Goal: Task Accomplishment & Management: Complete application form

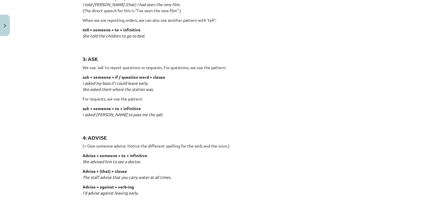
scroll to position [188, 0]
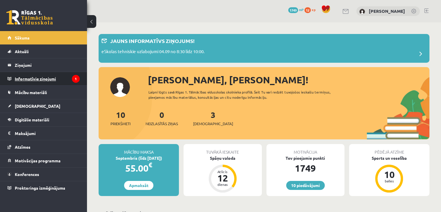
click at [64, 81] on legend "Informatīvie ziņojumi 1" at bounding box center [47, 78] width 65 height 13
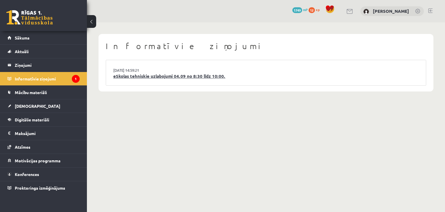
click at [145, 75] on link "eSkolas tehniskie uzlabojumi 04.09 no 8:30 līdz 10:00." at bounding box center [265, 76] width 305 height 7
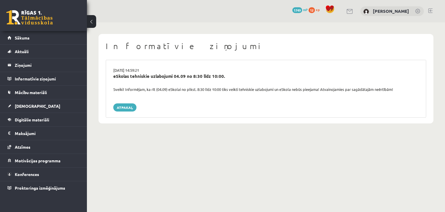
click at [121, 111] on div "[DATE] 14:59:21 eSkolas tehniskie uzlabojumi 04.09 no 8:30 līdz 10:00. Sveiki! …" at bounding box center [266, 89] width 320 height 58
click at [121, 107] on link "Atpakaļ" at bounding box center [124, 107] width 23 height 8
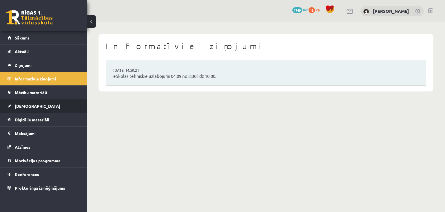
click at [38, 109] on link "[DEMOGRAPHIC_DATA]" at bounding box center [44, 105] width 72 height 13
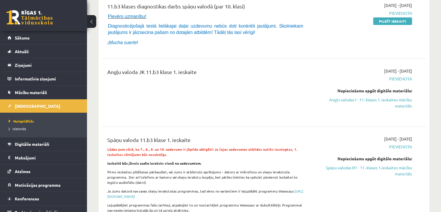
scroll to position [81, 0]
click at [398, 103] on link "Angļu valodas I - 11. klases 1. ieskaites mācību materiāls" at bounding box center [364, 102] width 96 height 12
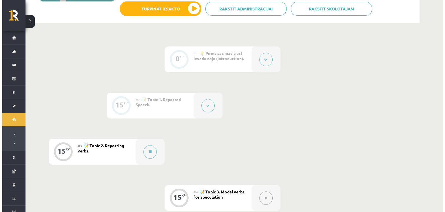
scroll to position [118, 0]
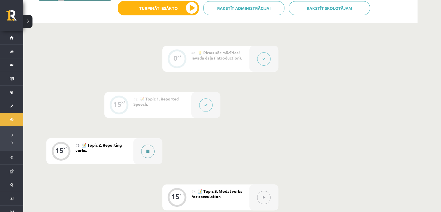
click at [147, 148] on button at bounding box center [147, 150] width 13 height 13
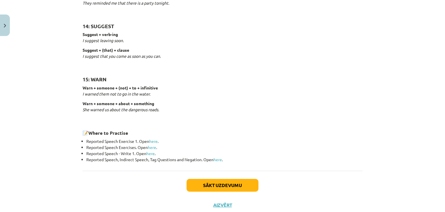
scroll to position [891, 0]
click at [219, 191] on div "Sākt uzdevumu Aizvērt" at bounding box center [223, 190] width 280 height 41
click at [222, 185] on button "Sākt uzdevumu" at bounding box center [223, 184] width 72 height 13
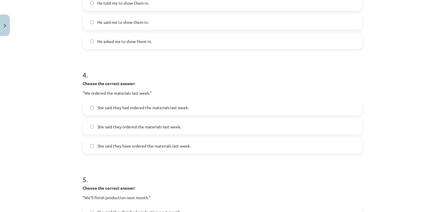
scroll to position [481, 0]
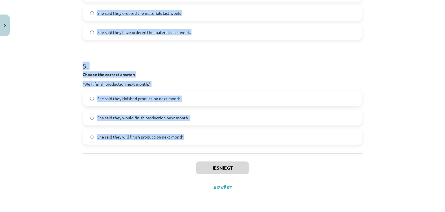
drag, startPoint x: 79, startPoint y: 48, endPoint x: 197, endPoint y: 137, distance: 148.3
copy form "1 . Choose the correct answer: "I'm ready for the meeting." He said he was read…"
click at [68, 58] on div "Mācību tēma: Angļu valodas i - 11. klases 1. ieskaites mācību materiāls #3 📝 To…" at bounding box center [222, 106] width 445 height 212
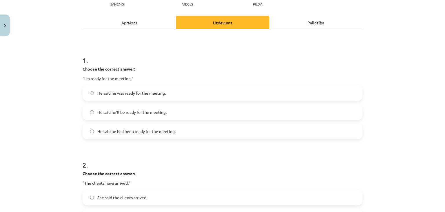
scroll to position [70, 0]
click at [154, 94] on span "He said he was ready for the meeting." at bounding box center [131, 93] width 68 height 6
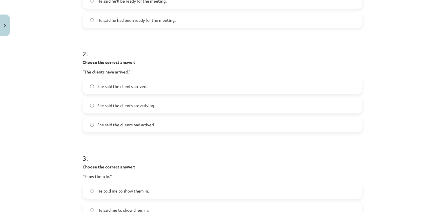
scroll to position [180, 0]
click at [126, 125] on span "She said the clients had arrived." at bounding box center [125, 124] width 57 height 6
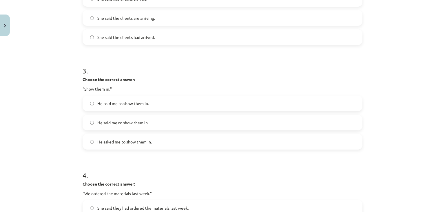
scroll to position [269, 0]
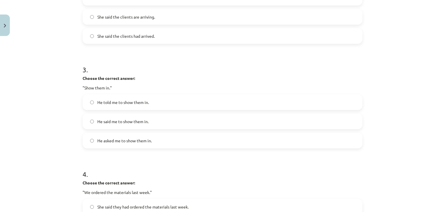
click at [130, 107] on label "He told me to show them in." at bounding box center [222, 102] width 279 height 14
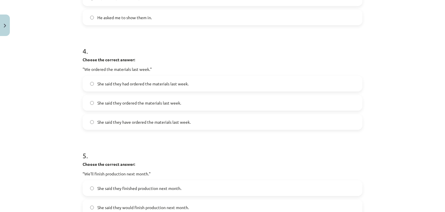
scroll to position [399, 0]
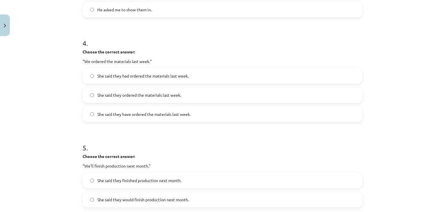
click at [154, 118] on label "She said they have ordered the materials last week." at bounding box center [222, 114] width 279 height 14
click at [138, 82] on label "She said they had ordered the materials last week." at bounding box center [222, 75] width 279 height 14
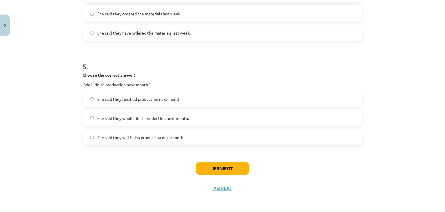
scroll to position [481, 0]
click at [145, 121] on label "She said they would finish production next month." at bounding box center [222, 117] width 279 height 14
click at [198, 165] on button "Iesniegt" at bounding box center [222, 167] width 53 height 13
click at [190, 164] on div "Iesniegt Aizvērt" at bounding box center [223, 173] width 280 height 41
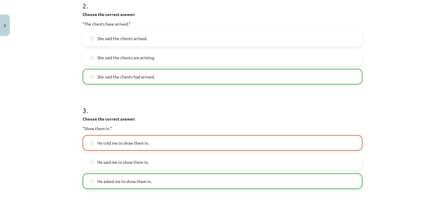
scroll to position [229, 0]
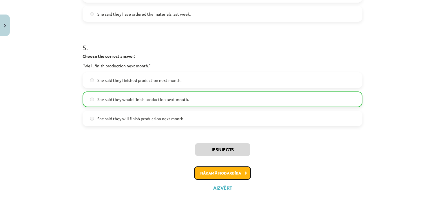
click at [214, 174] on button "Nākamā nodarbība" at bounding box center [222, 172] width 57 height 13
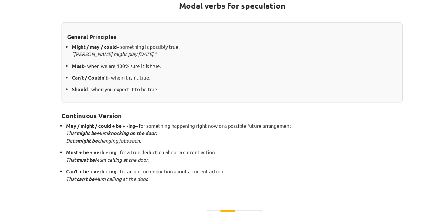
scroll to position [92, 0]
click at [178, 120] on div "Modal verbs for speculation General Principles Might / may / could – something …" at bounding box center [223, 96] width 280 height 169
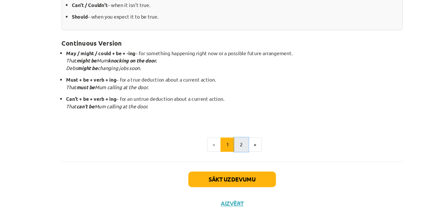
click at [225, 140] on button "2" at bounding box center [230, 140] width 12 height 12
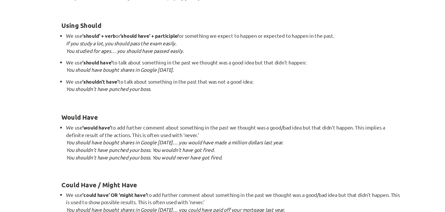
scroll to position [567, 0]
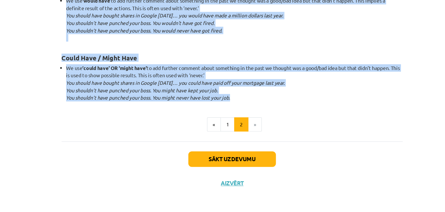
drag, startPoint x: 79, startPoint y: 45, endPoint x: 242, endPoint y: 118, distance: 178.7
copy div "When we use modals in the past, they are either: Speculation based on uncertain…"
click at [203, 142] on button "«" at bounding box center [207, 140] width 11 height 12
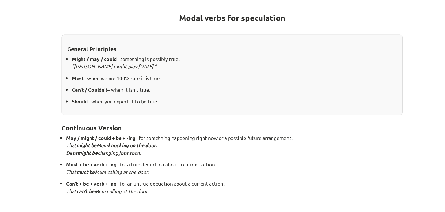
scroll to position [151, 0]
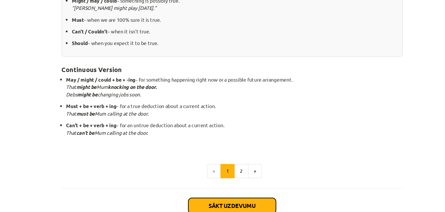
click at [236, 163] on button "Sākt uzdevumu" at bounding box center [223, 168] width 72 height 13
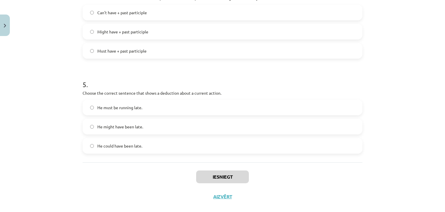
scroll to position [433, 0]
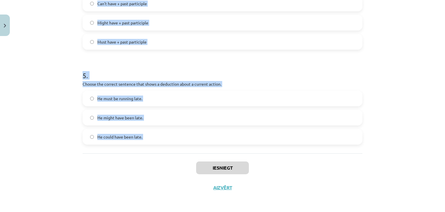
drag, startPoint x: 76, startPoint y: 48, endPoint x: 165, endPoint y: 159, distance: 142.3
click at [165, 159] on div "Mācību tēma: Angļu valodas i - 11. klases 1. ieskaites mācību materiāls #4 📝 To…" at bounding box center [222, 106] width 445 height 212
copy form "1 . Which modal verb would you use to speculate about something that is possibl…"
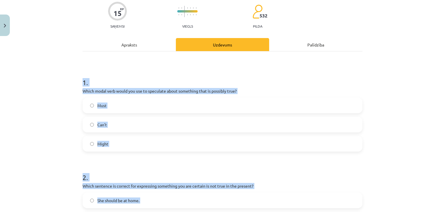
scroll to position [0, 0]
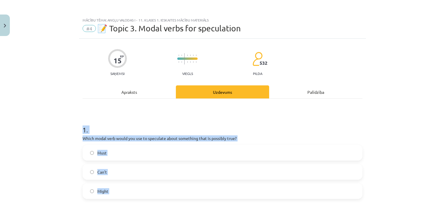
click at [130, 116] on h1 "1 ." at bounding box center [223, 124] width 280 height 18
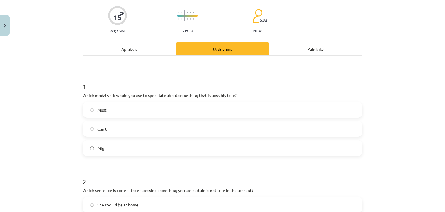
scroll to position [45, 0]
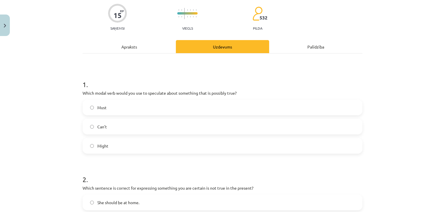
click at [116, 148] on label "Might" at bounding box center [222, 145] width 279 height 14
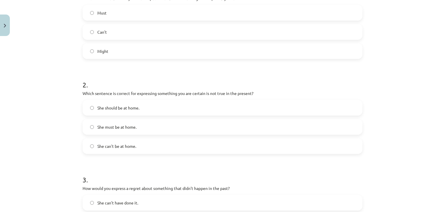
scroll to position [140, 0]
click at [113, 140] on label "She can't be at home." at bounding box center [222, 145] width 279 height 14
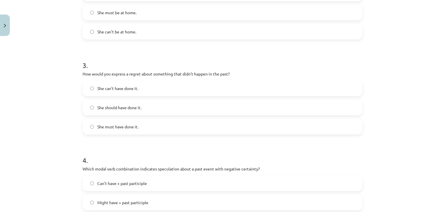
scroll to position [254, 0]
click at [150, 108] on label "She should have done it." at bounding box center [222, 107] width 279 height 14
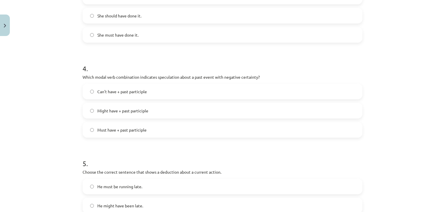
scroll to position [348, 0]
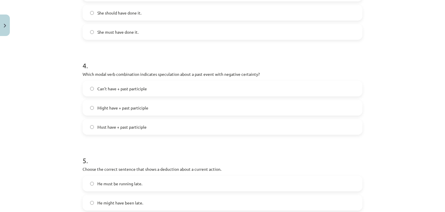
click at [126, 95] on label "Can't have + past participle" at bounding box center [222, 88] width 279 height 14
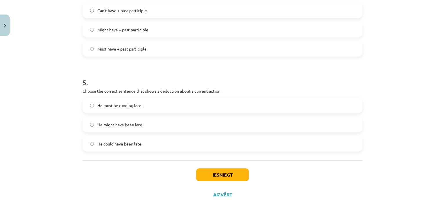
scroll to position [432, 0]
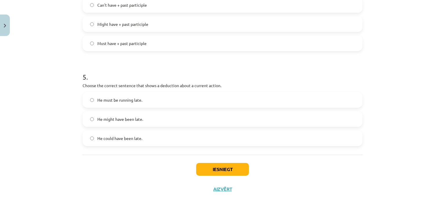
click at [151, 97] on label "He must be running late." at bounding box center [222, 99] width 279 height 14
click at [214, 173] on button "Iesniegt" at bounding box center [222, 169] width 53 height 13
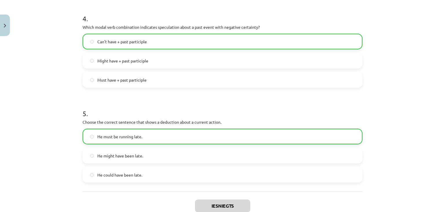
scroll to position [451, 0]
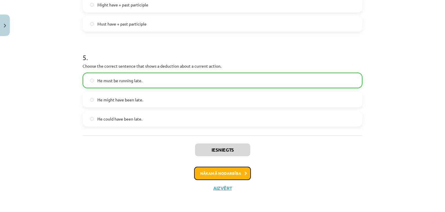
click at [220, 172] on button "Nākamā nodarbība" at bounding box center [222, 172] width 57 height 13
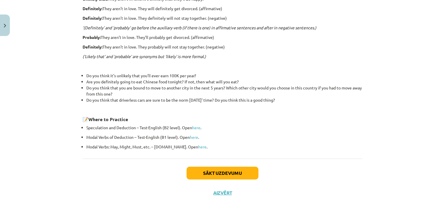
scroll to position [188, 0]
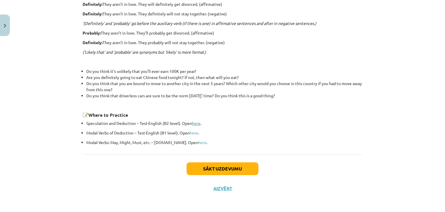
click at [195, 122] on link "here" at bounding box center [196, 122] width 8 height 5
click at [229, 171] on button "Sākt uzdevumu" at bounding box center [223, 168] width 72 height 13
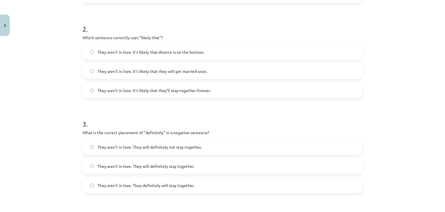
scroll to position [443, 0]
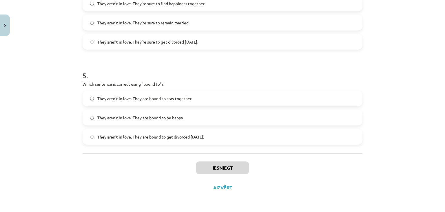
drag, startPoint x: 81, startPoint y: 113, endPoint x: 225, endPoint y: 144, distance: 147.6
copy form "1 . Choose the correct sentence using "probably" in an affirmative context: The…"
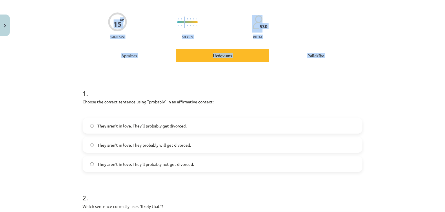
scroll to position [36, 0]
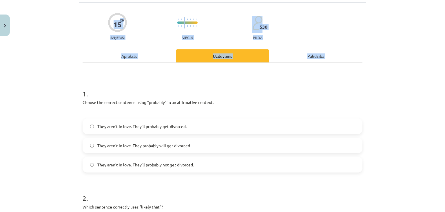
click at [243, 95] on h1 "1 ." at bounding box center [223, 88] width 280 height 18
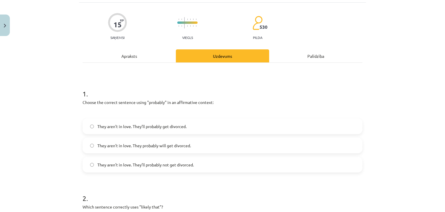
click at [150, 132] on label "They aren’t in love. They’ll probably get divorced." at bounding box center [222, 126] width 279 height 14
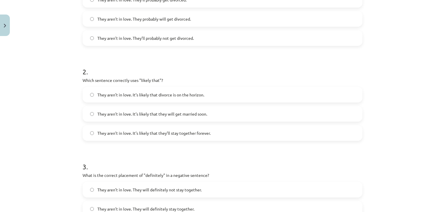
scroll to position [162, 0]
click at [133, 96] on span "They aren’t in love. It’s likely that divorce is on the horizon." at bounding box center [150, 95] width 107 height 6
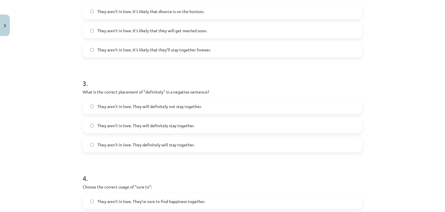
scroll to position [247, 0]
click at [169, 103] on span "They aren’t in love. They will definitely not stay together." at bounding box center [149, 105] width 104 height 6
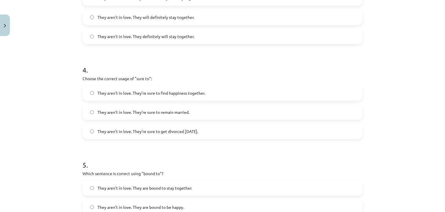
scroll to position [359, 0]
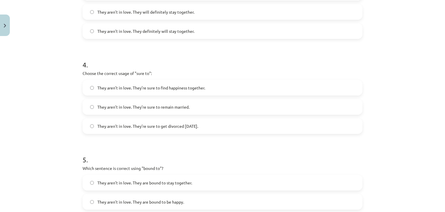
click at [160, 127] on span "They aren’t in love. They’re sure to get divorced within six months." at bounding box center [147, 126] width 101 height 6
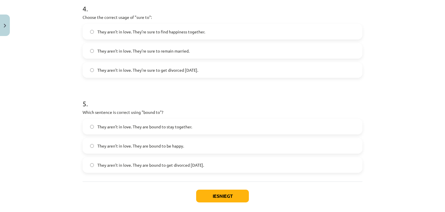
scroll to position [429, 0]
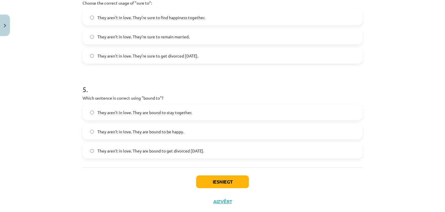
click at [152, 154] on label "They aren’t in love. They are bound to get divorced within six months." at bounding box center [222, 150] width 279 height 14
click at [226, 176] on button "Iesniegt" at bounding box center [222, 181] width 53 height 13
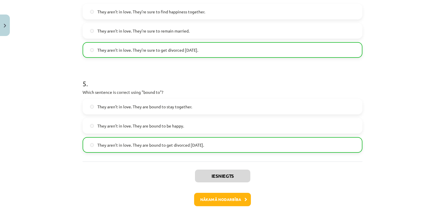
scroll to position [461, 0]
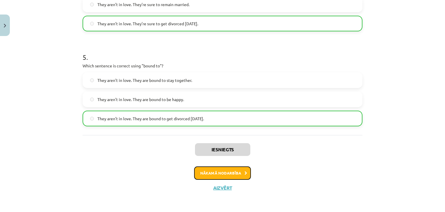
click at [213, 171] on button "Nākamā nodarbība" at bounding box center [222, 172] width 57 height 13
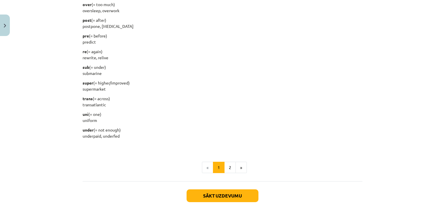
scroll to position [735, 0]
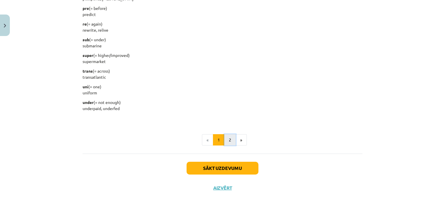
click at [227, 141] on button "2" at bounding box center [230, 140] width 12 height 12
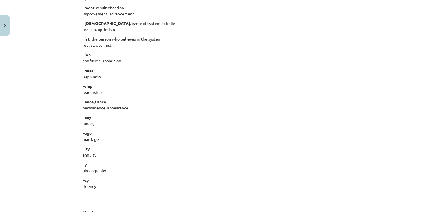
scroll to position [216, 0]
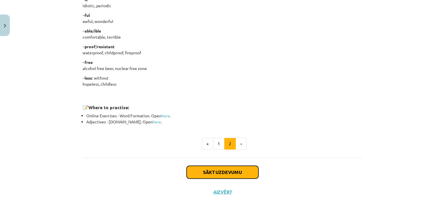
click at [230, 174] on button "Sākt uzdevumu" at bounding box center [223, 171] width 72 height 13
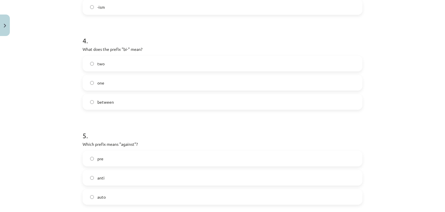
scroll to position [443, 0]
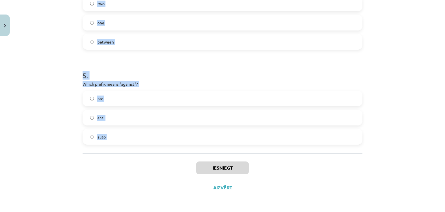
drag, startPoint x: 79, startPoint y: 105, endPoint x: 127, endPoint y: 164, distance: 76.4
copy form "1 . What does the prefix "sub-" mean? above across under 2 . Which of the follo…"
click at [115, 72] on h1 "5 ." at bounding box center [223, 70] width 280 height 18
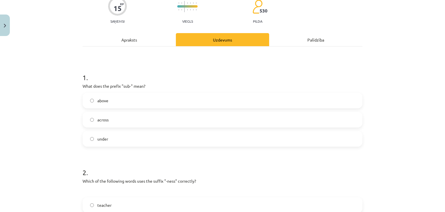
scroll to position [62, 0]
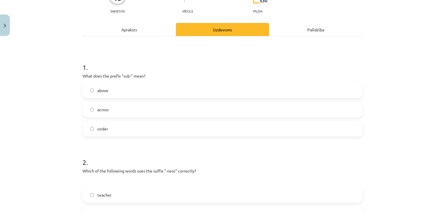
click at [127, 128] on label "under" at bounding box center [222, 128] width 279 height 14
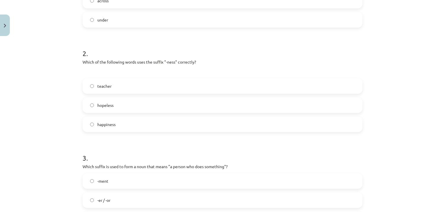
scroll to position [171, 0]
click at [132, 122] on label "happiness" at bounding box center [222, 123] width 279 height 14
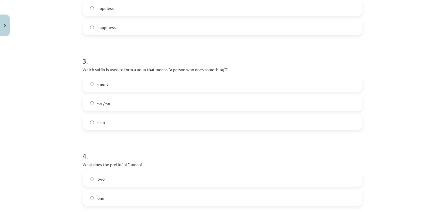
scroll to position [268, 0]
click at [122, 100] on label "-er / -or" at bounding box center [222, 103] width 279 height 14
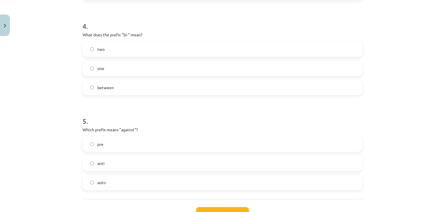
scroll to position [398, 0]
click at [104, 52] on label "two" at bounding box center [222, 48] width 279 height 14
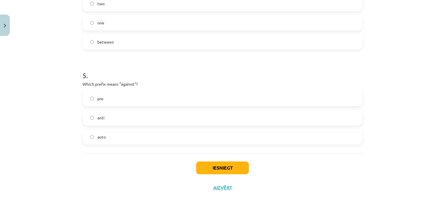
click at [119, 100] on label "pre" at bounding box center [222, 98] width 279 height 14
click at [209, 166] on button "Iesniegt" at bounding box center [222, 167] width 53 height 13
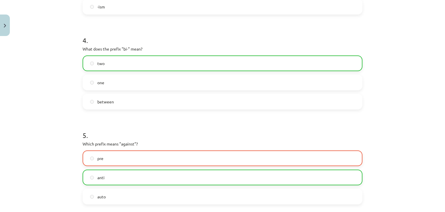
scroll to position [461, 0]
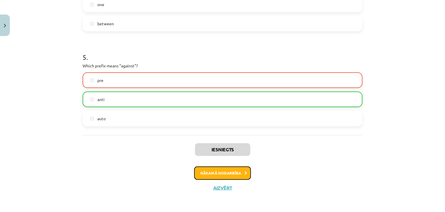
click at [210, 175] on button "Nākamā nodarbība" at bounding box center [222, 172] width 57 height 13
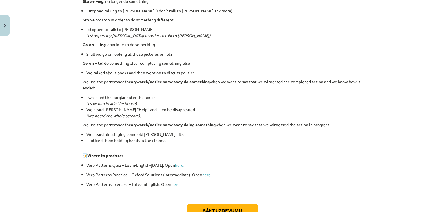
scroll to position [777, 0]
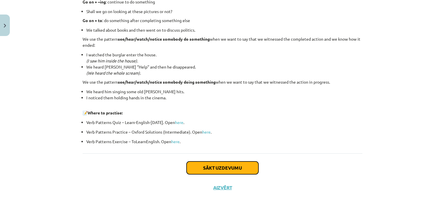
click at [225, 163] on button "Sākt uzdevumu" at bounding box center [223, 167] width 72 height 13
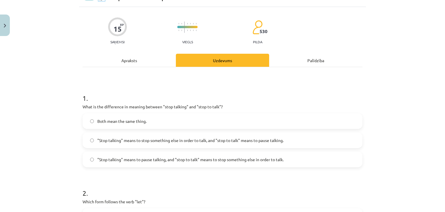
scroll to position [14, 0]
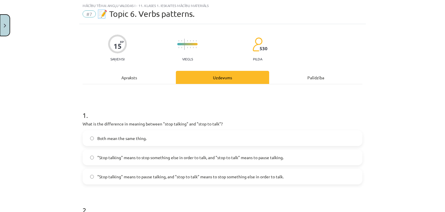
click at [4, 26] on img "Close" at bounding box center [5, 26] width 2 height 4
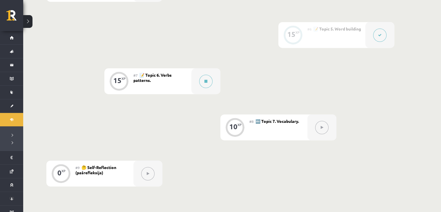
scroll to position [372, 0]
click at [29, 25] on button at bounding box center [27, 21] width 9 height 13
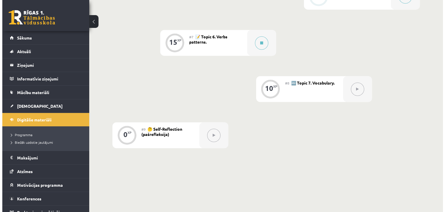
scroll to position [427, 0]
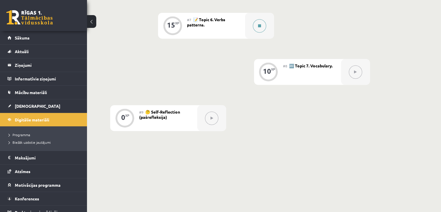
click at [262, 32] on div at bounding box center [259, 26] width 29 height 26
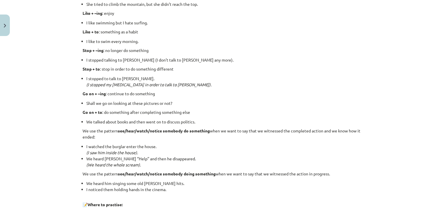
scroll to position [777, 0]
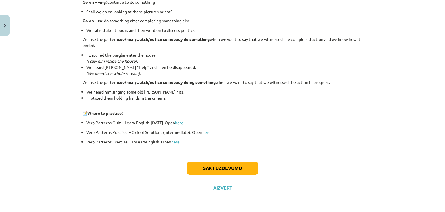
click at [227, 174] on div "Sākt uzdevumu Aizvērt" at bounding box center [223, 173] width 280 height 41
click at [226, 172] on button "Sākt uzdevumu" at bounding box center [223, 167] width 72 height 13
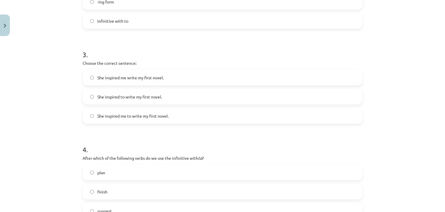
scroll to position [433, 0]
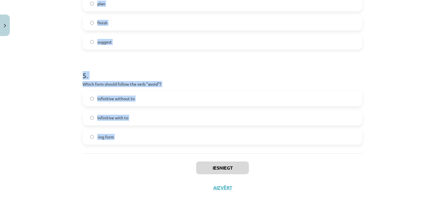
drag, startPoint x: 77, startPoint y: 114, endPoint x: 110, endPoint y: 160, distance: 56.6
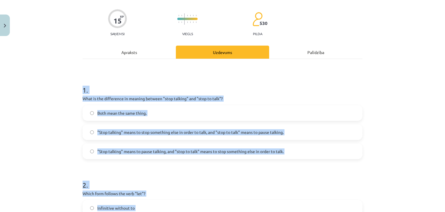
scroll to position [0, 0]
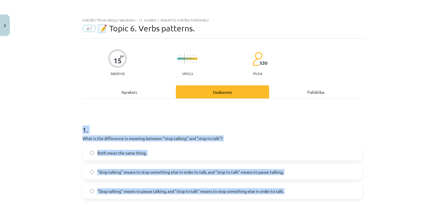
click at [130, 120] on h1 "1 ." at bounding box center [223, 124] width 280 height 18
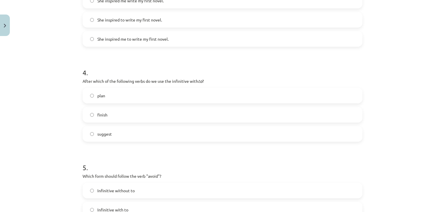
scroll to position [433, 0]
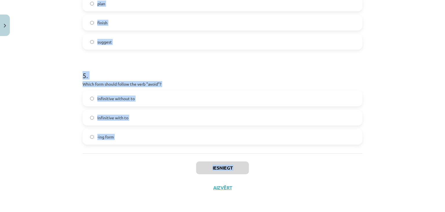
drag, startPoint x: 75, startPoint y: 130, endPoint x: 143, endPoint y: 177, distance: 82.0
click at [143, 177] on div "Mācību tēma: Angļu valodas i - 11. klases 1. ieskaites mācību materiāls #7 📝 To…" at bounding box center [222, 106] width 445 height 212
copy div "1 . What is the difference in meaning between "stop talking" and "stop to talk"…"
click at [139, 72] on h1 "5 ." at bounding box center [223, 70] width 280 height 18
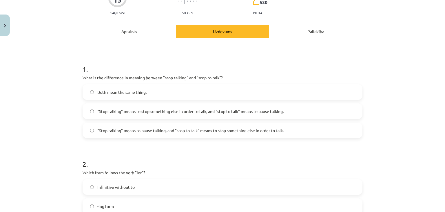
scroll to position [61, 0]
click at [148, 132] on span ""Stop talking" means to pause talking, and "stop to talk" means to stop somethi…" at bounding box center [190, 130] width 186 height 6
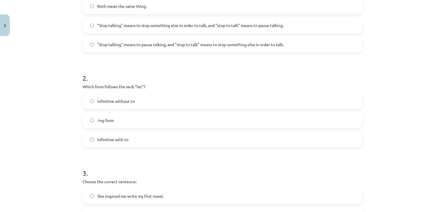
click at [158, 101] on label "Infinitive without to" at bounding box center [222, 101] width 279 height 14
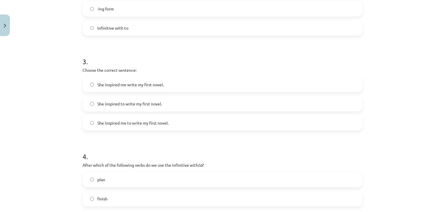
scroll to position [258, 0]
click at [136, 126] on label "She inspired me to write my first novel." at bounding box center [222, 122] width 279 height 14
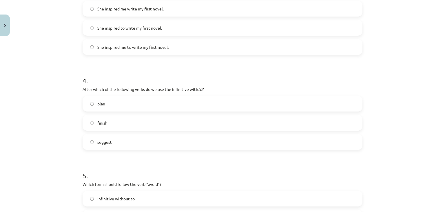
click at [112, 106] on label "plan" at bounding box center [222, 103] width 279 height 14
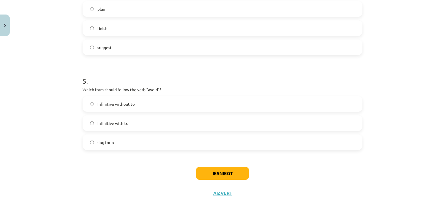
scroll to position [428, 0]
click at [134, 146] on label "-ing form" at bounding box center [222, 141] width 279 height 14
click at [212, 167] on button "Iesniegt" at bounding box center [222, 172] width 53 height 13
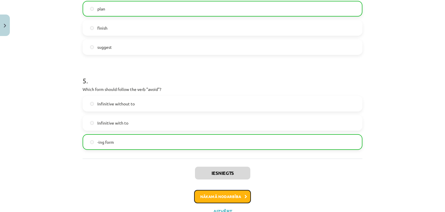
click at [220, 194] on button "Nākamā nodarbība" at bounding box center [222, 195] width 57 height 13
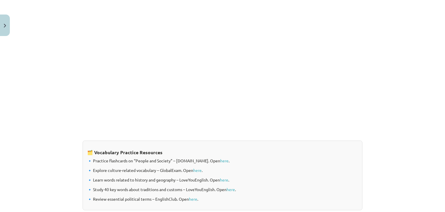
scroll to position [472, 0]
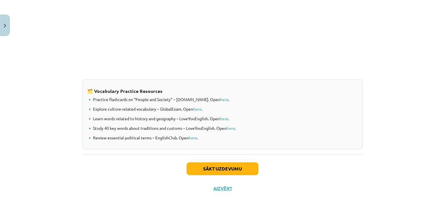
click at [232, 176] on div "Sākt uzdevumu Aizvērt" at bounding box center [223, 174] width 280 height 41
click at [231, 170] on button "Sākt uzdevumu" at bounding box center [223, 168] width 72 height 13
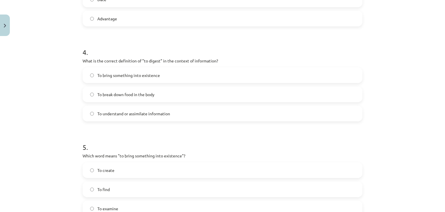
scroll to position [452, 0]
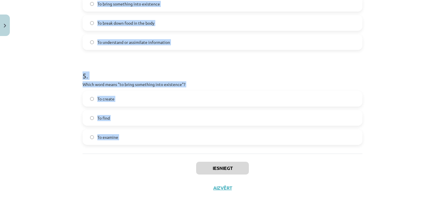
drag, startPoint x: 78, startPoint y: 110, endPoint x: 131, endPoint y: 153, distance: 68.0
copy form "1 . Which of the following means "the surroundings or conditions in which a per…"
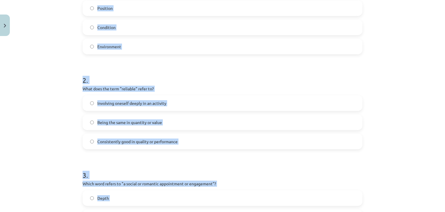
scroll to position [0, 0]
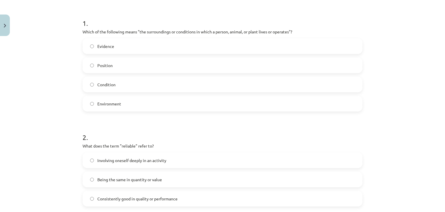
scroll to position [107, 0]
click at [106, 110] on div "Environment" at bounding box center [223, 103] width 280 height 16
click at [104, 103] on span "Environment" at bounding box center [109, 103] width 24 height 6
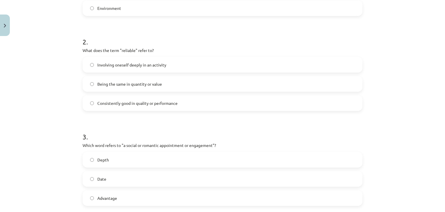
scroll to position [202, 0]
click at [152, 106] on label "Consistently good in quality or performance" at bounding box center [222, 103] width 279 height 14
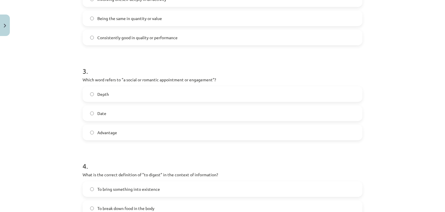
scroll to position [275, 0]
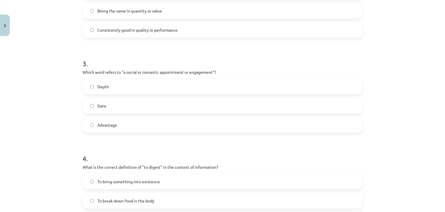
click at [109, 104] on label "Date" at bounding box center [222, 105] width 279 height 14
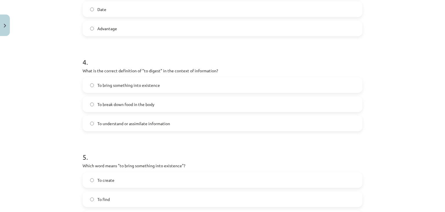
scroll to position [371, 0]
click at [144, 115] on div "To understand or assimilate information" at bounding box center [223, 123] width 280 height 16
click at [149, 128] on label "To understand or assimilate information" at bounding box center [222, 122] width 279 height 14
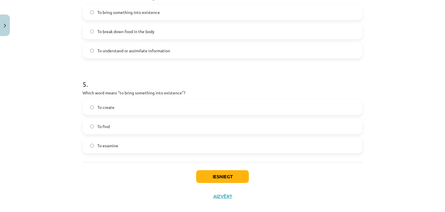
scroll to position [452, 0]
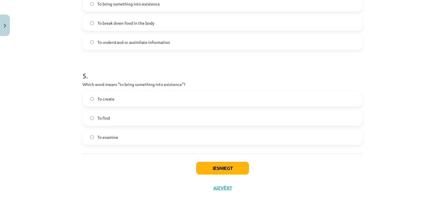
click at [125, 92] on label "To create" at bounding box center [222, 98] width 279 height 14
click at [207, 173] on button "Iesniegt" at bounding box center [222, 167] width 53 height 13
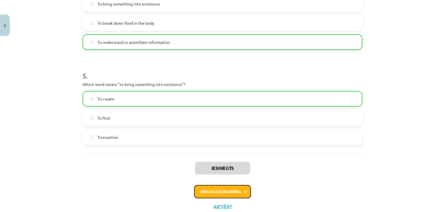
click at [217, 186] on button "Nākamā nodarbība" at bounding box center [222, 191] width 57 height 13
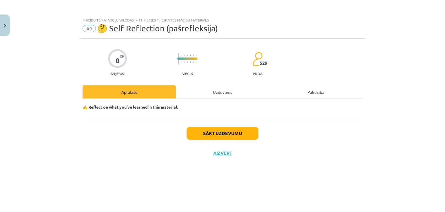
scroll to position [0, 0]
click at [239, 129] on button "Sākt uzdevumu" at bounding box center [223, 133] width 72 height 13
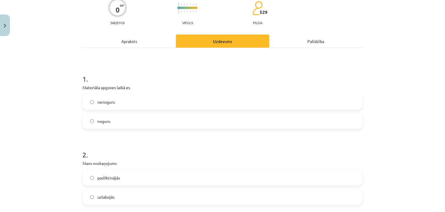
scroll to position [51, 0]
click at [111, 102] on span "nenoguru" at bounding box center [106, 102] width 18 height 6
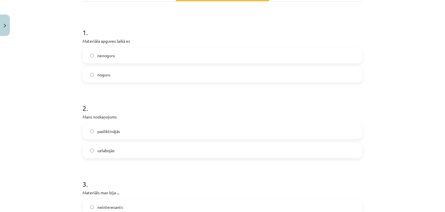
scroll to position [97, 0]
click at [121, 150] on label "uzlabojās" at bounding box center [222, 150] width 279 height 14
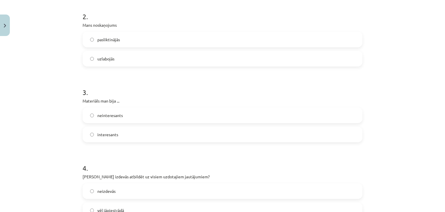
scroll to position [189, 0]
click at [124, 132] on label "interesants" at bounding box center [222, 134] width 279 height 14
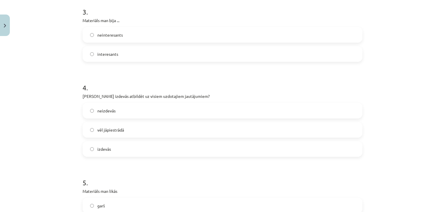
scroll to position [270, 0]
click at [124, 132] on label "vēl jāpiestrādā" at bounding box center [222, 128] width 279 height 14
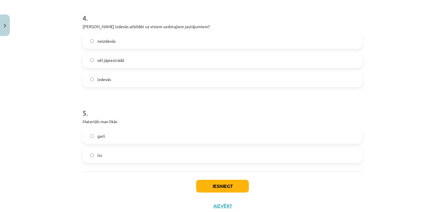
scroll to position [357, 0]
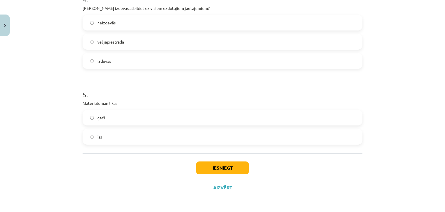
click at [138, 136] on label "īss" at bounding box center [222, 136] width 279 height 14
click at [206, 167] on button "Iesniegt" at bounding box center [222, 167] width 53 height 13
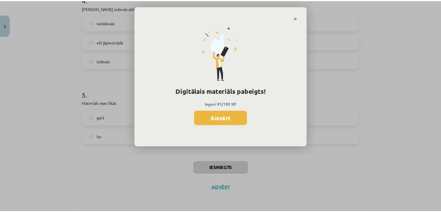
scroll to position [427, 0]
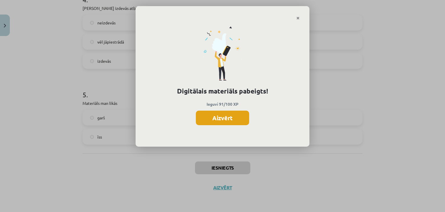
click at [228, 114] on button "Aizvērt" at bounding box center [222, 117] width 53 height 14
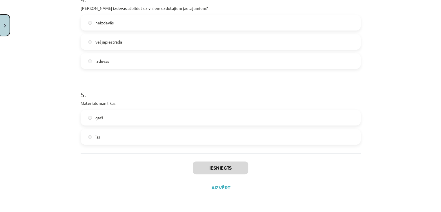
click at [0, 26] on button "Close" at bounding box center [5, 24] width 10 height 21
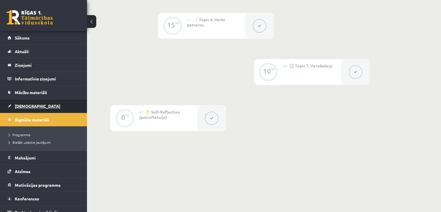
click at [56, 105] on link "[DEMOGRAPHIC_DATA]" at bounding box center [44, 105] width 72 height 13
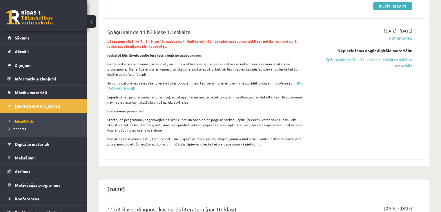
scroll to position [159, 0]
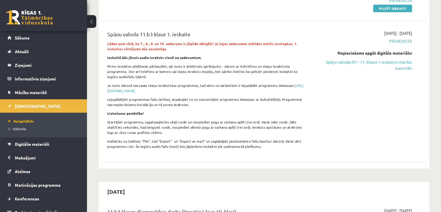
click at [347, 60] on link "Spāņu valodas B1 - 11. klases 1.ieskaites mācību materiāls" at bounding box center [364, 65] width 96 height 12
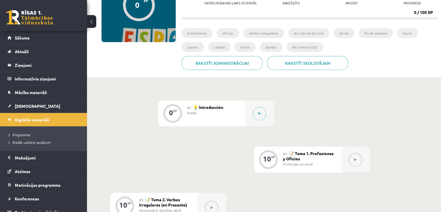
scroll to position [77, 0]
click at [65, 117] on link "Digitālie materiāli" at bounding box center [44, 119] width 72 height 13
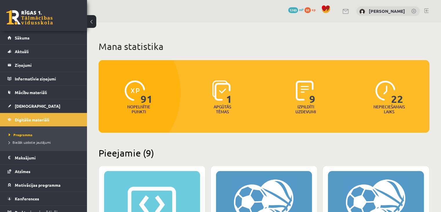
scroll to position [34, 0]
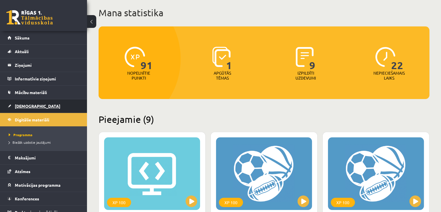
click at [59, 108] on link "[DEMOGRAPHIC_DATA]" at bounding box center [44, 105] width 72 height 13
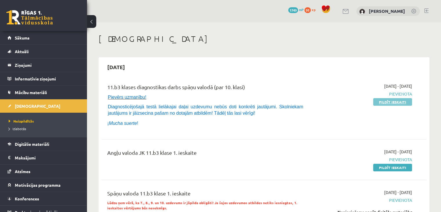
click at [387, 102] on link "Pildīt ieskaiti" at bounding box center [392, 102] width 39 height 8
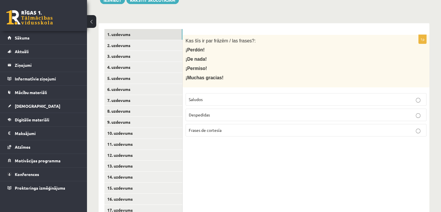
scroll to position [111, 0]
drag, startPoint x: 184, startPoint y: 79, endPoint x: 235, endPoint y: 129, distance: 71.5
click at [235, 129] on div "1p Kas šīs ir par frāzēm / las frases?: ¡Perdón! ¡De nada! ¡Permiso! ¡Muchas gr…" at bounding box center [306, 87] width 247 height 106
click at [236, 146] on div "1p Kas šīs ir par frāzēm / las frases?: ¡Perdón! ¡De nada! ¡Permiso! ¡Muchas gr…" at bounding box center [306, 193] width 247 height 340
drag, startPoint x: 236, startPoint y: 146, endPoint x: 193, endPoint y: 91, distance: 70.0
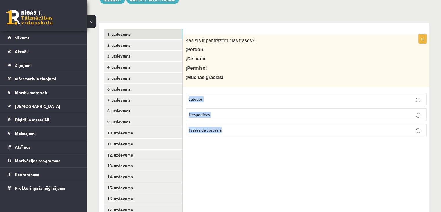
click at [193, 91] on div "1p Kas šīs ir par frāzēm / las frases?: ¡Perdón! ¡De nada! ¡Permiso! ¡Muchas gr…" at bounding box center [306, 193] width 247 height 340
click at [221, 65] on p "¡Permiso!" at bounding box center [291, 68] width 212 height 6
click at [201, 127] on span "Frases de cortesía" at bounding box center [205, 129] width 33 height 5
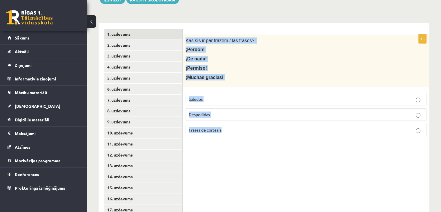
drag, startPoint x: 185, startPoint y: 34, endPoint x: 241, endPoint y: 126, distance: 107.6
click at [241, 126] on div "1p Kas šīs ir par frāzēm / las frases?: ¡Perdón! ¡De nada! ¡Permiso! ¡Muchas gr…" at bounding box center [306, 87] width 247 height 106
copy div "Kas šīs ir par frāzēm / las frases?: ¡Perdón! ¡De nada! ¡Permiso! ¡Muchas graci…"
click at [201, 144] on div "1p Kas šīs ir par frāzēm / las frases?: ¡Perdón! ¡De nada! ¡Permiso! ¡Muchas gr…" at bounding box center [306, 193] width 247 height 340
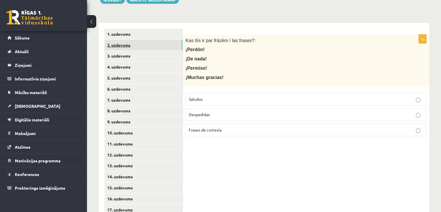
click at [119, 40] on link "2. uzdevums" at bounding box center [143, 45] width 78 height 11
click at [129, 40] on link "2. uzdevums" at bounding box center [143, 45] width 78 height 11
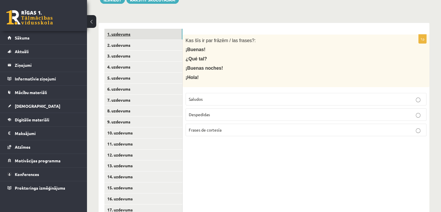
click at [125, 29] on link "1. uzdevums" at bounding box center [143, 34] width 78 height 11
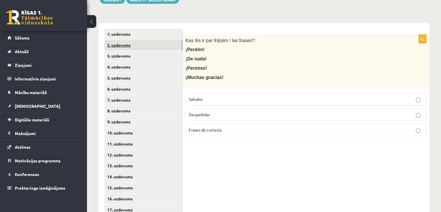
click at [129, 40] on link "2. uzdevums" at bounding box center [143, 45] width 78 height 11
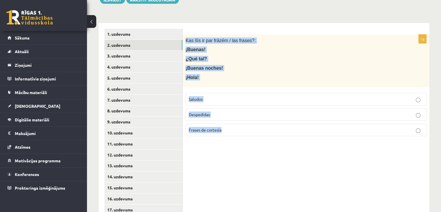
drag, startPoint x: 185, startPoint y: 32, endPoint x: 245, endPoint y: 117, distance: 104.2
click at [245, 117] on div "1p Kas šīs ir par frāzēm / las frases?: ¡Buenas! ¿Qué tal? ¡Buenas noches! ¡Hol…" at bounding box center [306, 87] width 247 height 106
copy div "Kas šīs ir par frāzēm / las frases?: ¡Buenas! ¿Qué tal? ¡Buenas noches! ¡Hola! …"
click at [242, 139] on div "1p Kas šīs ir par frāzēm / las frases?: ¡Buenas! ¿Qué tal? ¡Buenas noches! ¡Hol…" at bounding box center [306, 193] width 247 height 340
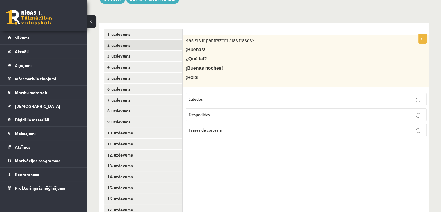
click at [198, 93] on label "Saludos" at bounding box center [305, 99] width 241 height 12
click at [140, 50] on link "3. uzdevums" at bounding box center [143, 55] width 78 height 11
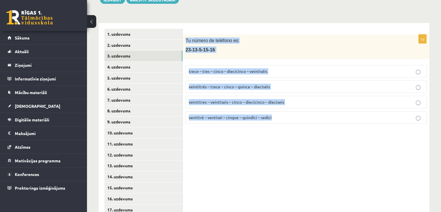
drag, startPoint x: 185, startPoint y: 34, endPoint x: 271, endPoint y: 114, distance: 116.4
click at [271, 114] on div "1p Tu número de teléfono es: 23-13-5-15-16 trece – tres – cinco – diecicinco – …" at bounding box center [306, 81] width 247 height 94
copy div "Tu número de teléfono es: 23-13-5-15-16 trece – tres – cinco – diecicinco – vei…"
click at [231, 47] on div "Tu número de teléfono es: 23-13-5-15-16" at bounding box center [306, 46] width 247 height 25
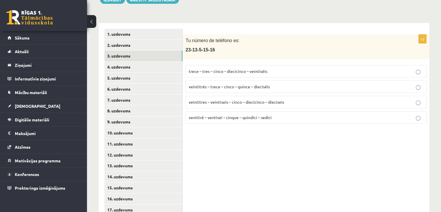
click at [231, 84] on span "veintitrés – trece – cinco – quince – dieciséis" at bounding box center [229, 86] width 81 height 5
click at [178, 50] on link "3. uzdevums" at bounding box center [143, 55] width 78 height 11
click at [161, 64] on link "4. uzdevums" at bounding box center [143, 66] width 78 height 11
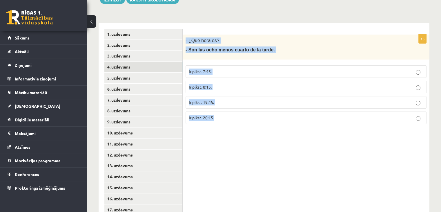
drag, startPoint x: 184, startPoint y: 34, endPoint x: 269, endPoint y: 107, distance: 111.8
click at [269, 107] on div "1p - ¿Qué hora es? - Son las ocho menos cuarto de la tarde. Ir plkst. 7:45. Ir …" at bounding box center [306, 81] width 247 height 94
copy div "- ¿Qué hora es? - Son las ocho menos cuarto de la tarde. Ir plkst. 7:45. Ir plk…"
click at [217, 99] on p "Ir plkst. 19:45." at bounding box center [306, 102] width 234 height 6
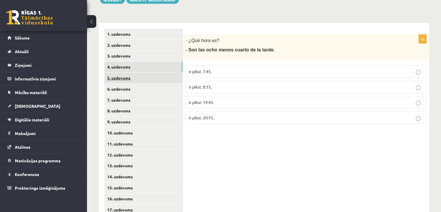
click at [149, 73] on link "5. uzdevums" at bounding box center [143, 77] width 78 height 11
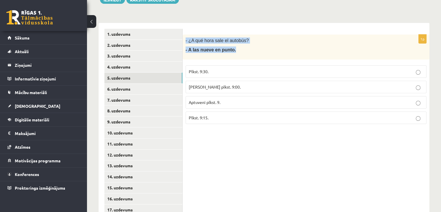
drag, startPoint x: 185, startPoint y: 34, endPoint x: 235, endPoint y: 49, distance: 52.1
click at [235, 49] on div "- ¿A qué hora sale el autobús? - A las nueve en punto." at bounding box center [306, 46] width 247 height 25
copy div "- ¿A qué hora sale el autobús? - A las nueve en punto."
click at [210, 84] on p "Tieši plkst. 9:00." at bounding box center [306, 87] width 234 height 6
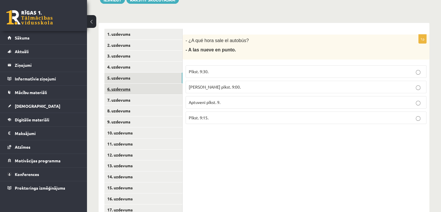
click at [152, 83] on link "6. uzdevums" at bounding box center [143, 88] width 78 height 11
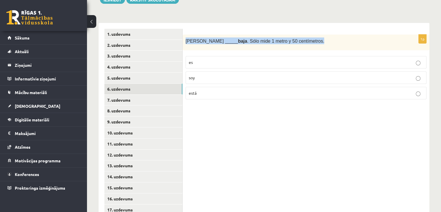
drag, startPoint x: 185, startPoint y: 35, endPoint x: 289, endPoint y: 39, distance: 103.5
click at [289, 39] on div "Sara _____ baja . Sólo mide 1 metro y 50 centímetros." at bounding box center [306, 42] width 247 height 16
copy span "Sara _____ baja . Sólo mide 1 metro y 50 centímetros."
click at [220, 59] on p "es" at bounding box center [306, 62] width 234 height 6
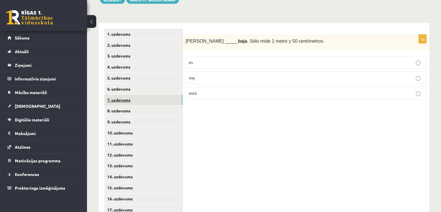
click at [145, 94] on link "7. uzdevums" at bounding box center [143, 99] width 78 height 11
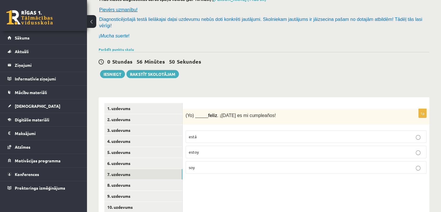
scroll to position [37, 0]
click at [214, 165] on p "soy" at bounding box center [306, 168] width 234 height 6
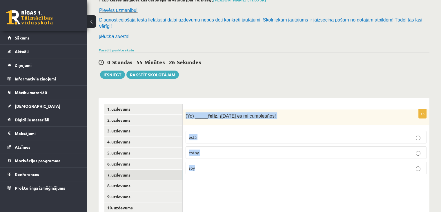
drag, startPoint x: 185, startPoint y: 108, endPoint x: 225, endPoint y: 163, distance: 67.5
click at [225, 163] on div "1p (Yo) _____ feliz . ¡Hoy es mi cumpleaños! está estoy soy" at bounding box center [306, 144] width 247 height 70
copy div "(Yo) _____ feliz . ¡Hoy es mi cumpleaños! está estoy soy"
click at [208, 149] on p "estoy" at bounding box center [306, 152] width 234 height 6
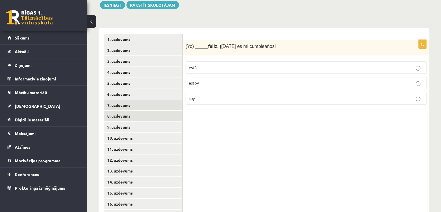
click at [139, 110] on link "8. uzdevums" at bounding box center [143, 115] width 78 height 11
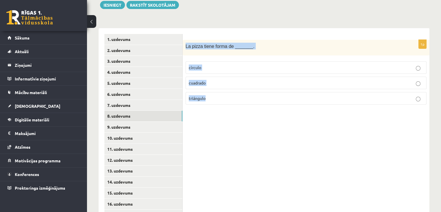
drag, startPoint x: 186, startPoint y: 39, endPoint x: 258, endPoint y: 88, distance: 88.0
click at [258, 88] on div "1p La pizza tiene forma de _______. círculo cuadrado triángulo" at bounding box center [306, 75] width 247 height 70
copy div "La pizza tiene forma de _______. círculo cuadrado triángulo"
click at [212, 64] on p "círculo" at bounding box center [306, 67] width 234 height 6
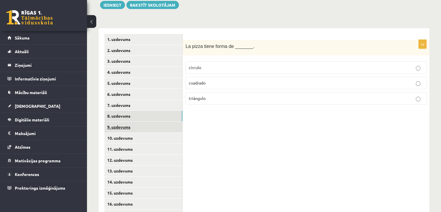
click at [153, 121] on link "9. uzdevums" at bounding box center [143, 126] width 78 height 11
click at [200, 76] on label "marrón" at bounding box center [305, 82] width 241 height 12
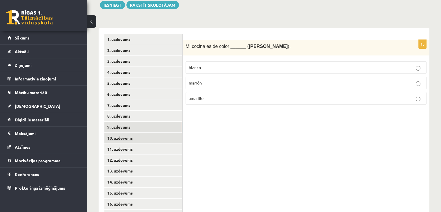
click at [131, 134] on link "10. uzdevums" at bounding box center [143, 137] width 78 height 11
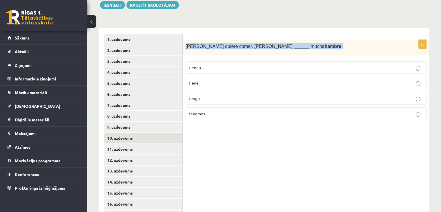
drag, startPoint x: 185, startPoint y: 38, endPoint x: 288, endPoint y: 42, distance: 103.5
click at [288, 42] on div "Pedro quiere comer. Pedro ______ mucha hambre ." at bounding box center [306, 48] width 247 height 16
copy span "Pedro quiere comer. Pedro ______ mucha hambre ."
click at [187, 44] on span "Pedro quiere comer. Pedro ______ mucha hambre ." at bounding box center [263, 46] width 157 height 5
drag, startPoint x: 185, startPoint y: 39, endPoint x: 245, endPoint y: 116, distance: 97.9
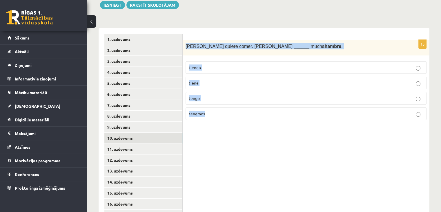
click at [245, 116] on div "1p Pedro quiere comer. Pedro ______ mucha hambre . tienen tiene tengo tenemos" at bounding box center [306, 82] width 247 height 85
copy div "Pedro quiere comer. Pedro ______ mucha hambre . tienen tiene tengo tenemos"
click at [210, 70] on fieldset "tienen tiene tengo tenemos" at bounding box center [305, 89] width 241 height 63
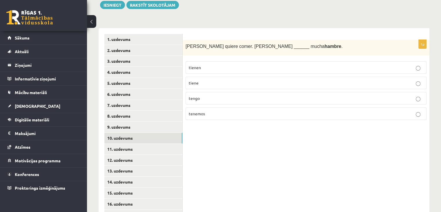
click at [211, 80] on p "tiene" at bounding box center [306, 83] width 234 height 6
click at [135, 143] on link "11. uzdevums" at bounding box center [143, 148] width 78 height 11
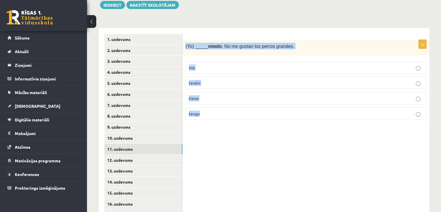
drag, startPoint x: 184, startPoint y: 40, endPoint x: 228, endPoint y: 115, distance: 87.0
click at [228, 115] on div "1p (Yo) _____ miedo . No me gustan los perros grandes. soy tenéis tiene tengo" at bounding box center [306, 82] width 247 height 85
click at [213, 110] on p "tengo" at bounding box center [306, 113] width 234 height 6
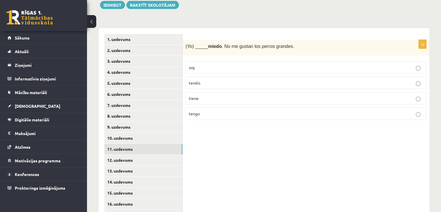
click at [212, 107] on label "tengo" at bounding box center [305, 113] width 241 height 12
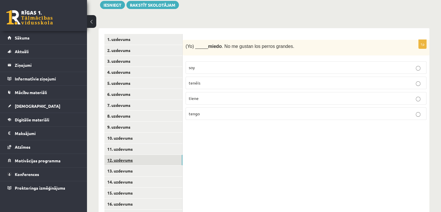
click at [119, 154] on link "12. uzdevums" at bounding box center [143, 159] width 78 height 11
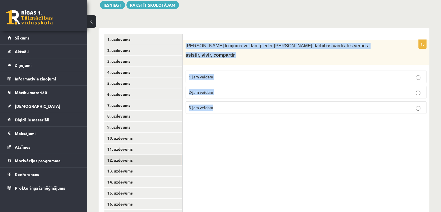
drag, startPoint x: 185, startPoint y: 40, endPoint x: 239, endPoint y: 102, distance: 82.0
click at [239, 102] on div "1p Kādam locījuma veidam pieder dotie darbības vārdi / los verbos: asistir, viv…" at bounding box center [306, 79] width 247 height 79
click at [213, 133] on div "1p Kādam locījuma veidam pieder dotie darbības vārdi / los verbos: asistir, viv…" at bounding box center [306, 198] width 247 height 340
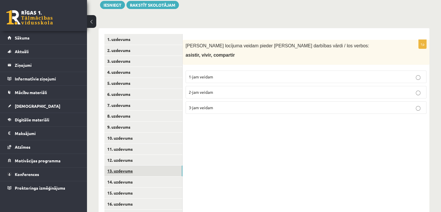
click at [154, 167] on link "13. uzdevums" at bounding box center [143, 170] width 78 height 11
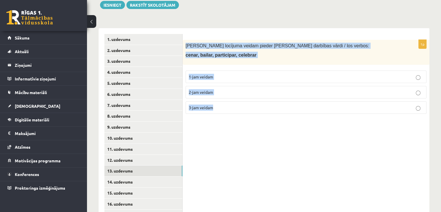
drag, startPoint x: 185, startPoint y: 39, endPoint x: 249, endPoint y: 107, distance: 93.4
click at [249, 107] on div "1p Kādam locījuma veidam pieder dotie darbības vārdi / los verbos: cenar, baila…" at bounding box center [306, 79] width 247 height 79
click at [202, 74] on span "1-jam veidam" at bounding box center [201, 76] width 24 height 5
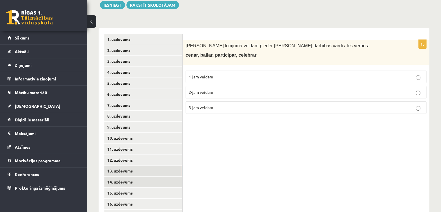
click at [120, 176] on link "14. uzdevums" at bounding box center [143, 181] width 78 height 11
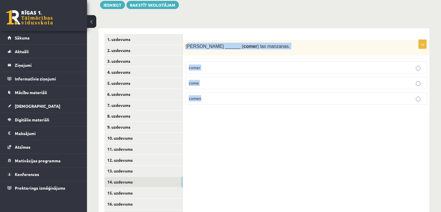
drag, startPoint x: 187, startPoint y: 40, endPoint x: 251, endPoint y: 90, distance: 81.3
click at [251, 90] on div "1p Susana ______ ( comer ) las manzanas. comer come comen" at bounding box center [306, 75] width 247 height 70
drag, startPoint x: 185, startPoint y: 40, endPoint x: 229, endPoint y: 91, distance: 67.6
click at [229, 91] on div "1p Susana ______ ( comer ) las manzanas. comer come comen" at bounding box center [306, 75] width 247 height 70
click at [226, 82] on label "come" at bounding box center [305, 82] width 241 height 12
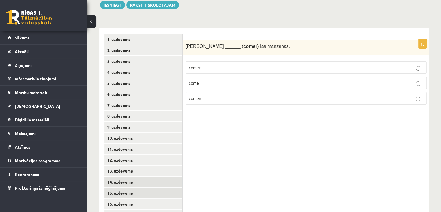
click at [139, 187] on link "15. uzdevums" at bounding box center [143, 192] width 78 height 11
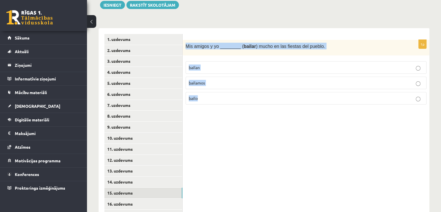
drag, startPoint x: 185, startPoint y: 39, endPoint x: 223, endPoint y: 95, distance: 67.7
click at [223, 95] on div "1p Mis amigos y yo ________ ( bailar ) mucho en las fiestas del pueblo. bailan …" at bounding box center [306, 75] width 247 height 70
click at [213, 79] on label "bailamos" at bounding box center [305, 82] width 241 height 12
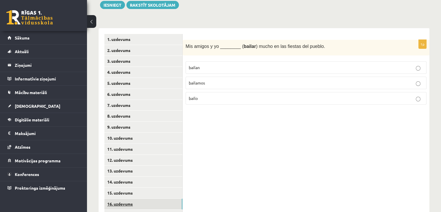
click at [152, 198] on link "16. uzdevums" at bounding box center [143, 203] width 78 height 11
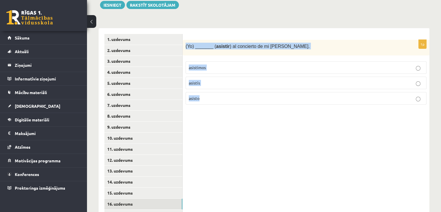
drag, startPoint x: 185, startPoint y: 41, endPoint x: 238, endPoint y: 89, distance: 70.9
click at [238, 89] on div "1p (Yo) _______ ( asistir ) al concierto de mi abuela Mónica. asistimos asistís…" at bounding box center [306, 75] width 247 height 70
click at [194, 117] on div "1p (Yo) _______ ( asistir ) al concierto de mi abuela Mónica. asistimos asistís…" at bounding box center [306, 198] width 247 height 340
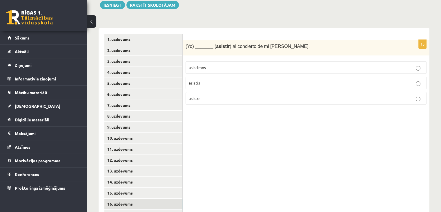
click at [211, 95] on label "asisto" at bounding box center [305, 98] width 241 height 12
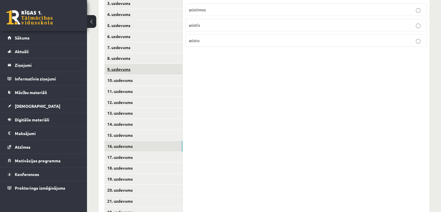
scroll to position [170, 0]
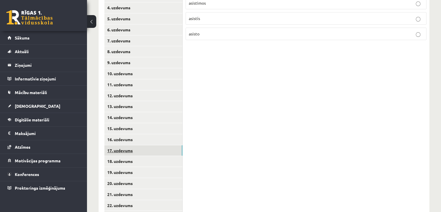
click at [148, 147] on link "17. uzdevums" at bounding box center [143, 150] width 78 height 11
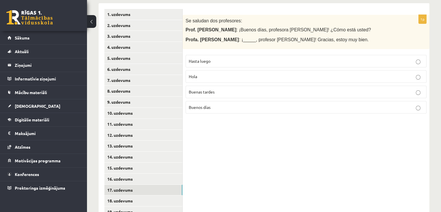
scroll to position [131, 0]
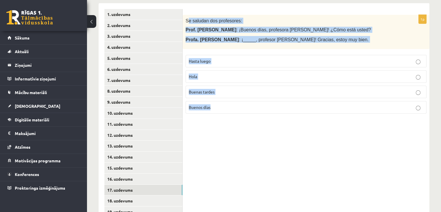
drag, startPoint x: 187, startPoint y: 14, endPoint x: 252, endPoint y: 101, distance: 108.4
click at [252, 101] on div "1p Se saludan dos profesores: Prof. Juan Pérez : ¡Buenos días, profesora Gómez!…" at bounding box center [306, 66] width 247 height 103
click at [229, 121] on div "1p Se saludan dos profesores: Prof. Juan Pérez : ¡Buenos días, profesora Gómez!…" at bounding box center [306, 173] width 247 height 340
drag, startPoint x: 184, startPoint y: 14, endPoint x: 322, endPoint y: 38, distance: 139.9
click at [322, 38] on div "Se saludan dos profesores: Prof. Juan Pérez : ¡Buenos días, profesora Gómez! ¿C…" at bounding box center [306, 32] width 247 height 34
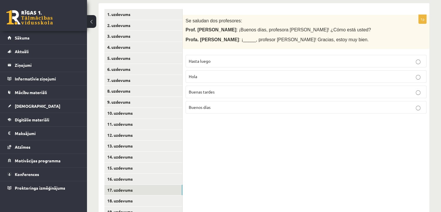
click at [223, 126] on div "1p Se saludan dos profesores: Prof. Juan Pérez : ¡Buenos días, profesora Gómez!…" at bounding box center [306, 173] width 247 height 340
click at [210, 104] on span "Buenos días" at bounding box center [200, 106] width 22 height 5
click at [144, 195] on link "18. uzdevums" at bounding box center [143, 200] width 78 height 11
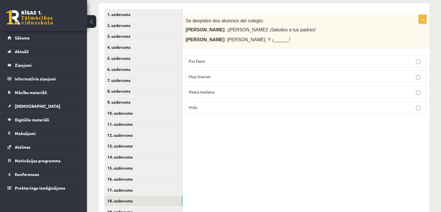
drag, startPoint x: 185, startPoint y: 14, endPoint x: 253, endPoint y: 41, distance: 72.2
click at [253, 41] on div "Se despiden dos alumnos del colegio: Marta : ¡Chao, José! ¡Saludos a tus padres…" at bounding box center [306, 32] width 247 height 34
click at [222, 127] on div "1p Se despiden dos alumnos del colegio: Marta : ¡Chao, José! ¡Saludos a tus pad…" at bounding box center [306, 173] width 247 height 340
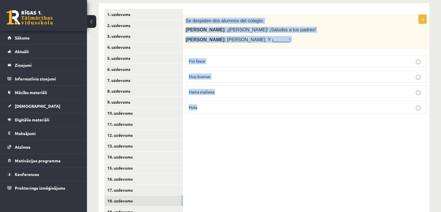
drag, startPoint x: 185, startPoint y: 14, endPoint x: 253, endPoint y: 101, distance: 109.4
click at [253, 101] on div "1p Se despiden dos alumnos del colegio: Marta : ¡Chao, José! ¡Saludos a tus pad…" at bounding box center [306, 66] width 247 height 103
click at [195, 89] on label "Hasta mañana" at bounding box center [305, 91] width 241 height 12
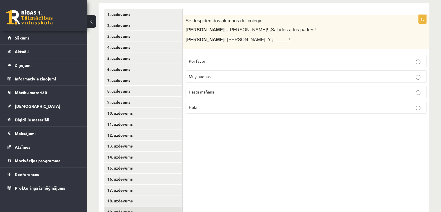
click at [143, 206] on link "19. uzdevums" at bounding box center [143, 211] width 78 height 11
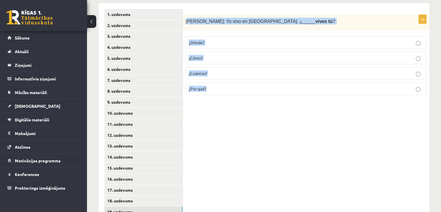
drag, startPoint x: 187, startPoint y: 15, endPoint x: 244, endPoint y: 83, distance: 89.1
click at [244, 83] on div "1p Alberto: Yo vivo en Madrid. ¿_____ vives tú ? ¿Dónde? ¿Cómo? ¿Cuántos? ¿Por …" at bounding box center [306, 57] width 247 height 85
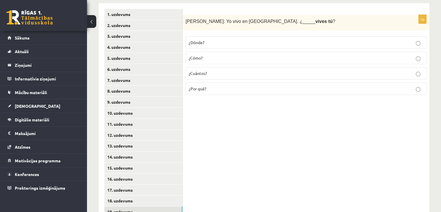
click at [185, 15] on div "Alberto: Yo vivo en Madrid. ¿_____ vives tú ?" at bounding box center [306, 23] width 247 height 16
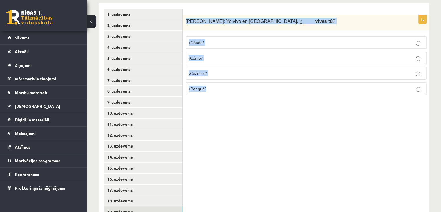
drag, startPoint x: 185, startPoint y: 15, endPoint x: 224, endPoint y: 79, distance: 75.0
click at [224, 79] on div "1p Alberto: Yo vivo en Madrid. ¿_____ vives tú ? ¿Dónde? ¿Cómo? ¿Cuántos? ¿Por …" at bounding box center [306, 57] width 247 height 85
click at [209, 90] on div "1p Alberto: Yo vivo en Madrid. ¿_____ vives tú ? ¿Dónde? ¿Cómo? ¿Cuántos? ¿Por …" at bounding box center [306, 57] width 247 height 85
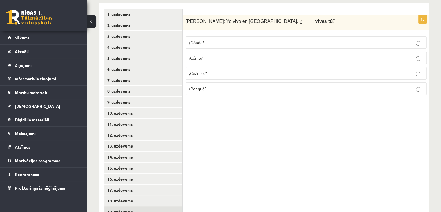
click at [213, 40] on label "¿Dónde?" at bounding box center [305, 42] width 241 height 12
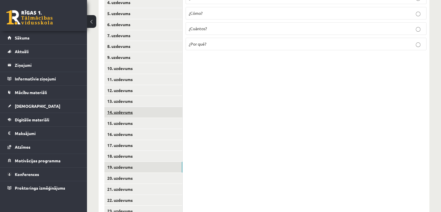
scroll to position [178, 0]
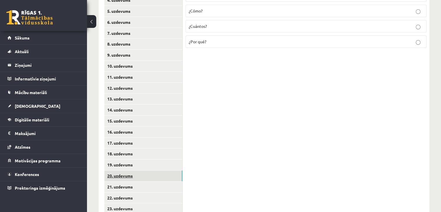
click at [146, 170] on link "20. uzdevums" at bounding box center [143, 175] width 78 height 11
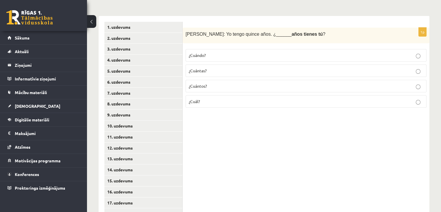
scroll to position [118, 0]
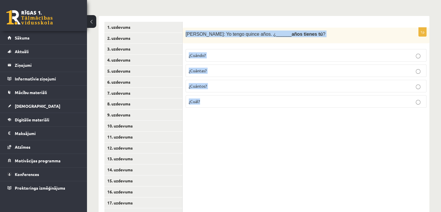
drag, startPoint x: 186, startPoint y: 29, endPoint x: 233, endPoint y: 94, distance: 80.1
click at [233, 94] on div "1p Inés: Yo tengo quince años. ¿______ años tienes tú ? ¿Cuándo? ¿Cuántas? ¿Cuá…" at bounding box center [306, 70] width 247 height 85
click at [216, 83] on p "¿Cuántos?" at bounding box center [306, 86] width 234 height 6
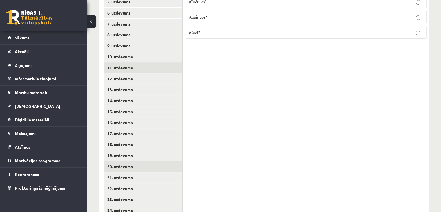
scroll to position [190, 0]
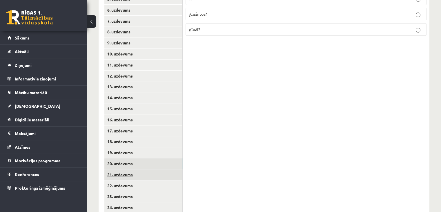
click at [154, 169] on link "21. uzdevums" at bounding box center [143, 174] width 78 height 11
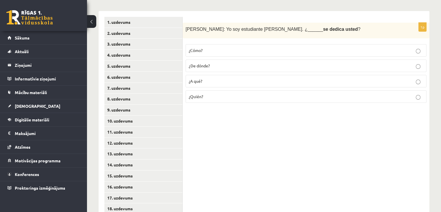
scroll to position [123, 0]
drag, startPoint x: 187, startPoint y: 22, endPoint x: 194, endPoint y: 30, distance: 10.1
click at [194, 30] on div "Sara: Yo soy estudiante de inglés. ¿______ se dedica usted ?" at bounding box center [306, 30] width 247 height 16
click at [187, 26] on span "Sara: Yo soy estudiante de inglés. ¿______ se dedica usted ?" at bounding box center [272, 28] width 175 height 5
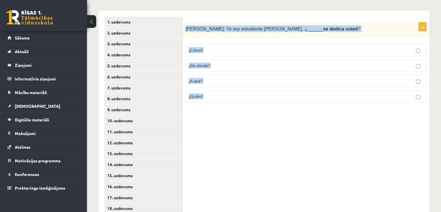
drag, startPoint x: 186, startPoint y: 22, endPoint x: 213, endPoint y: 87, distance: 70.2
click at [213, 87] on div "1p Sara: Yo soy estudiante de inglés. ¿______ se dedica usted ? ¿Cómo? ¿De dónd…" at bounding box center [306, 64] width 247 height 85
click at [219, 78] on label "¿A qué?" at bounding box center [305, 80] width 241 height 12
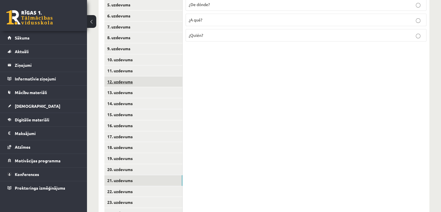
scroll to position [185, 0]
click at [142, 189] on link "22. uzdevums" at bounding box center [143, 190] width 78 height 11
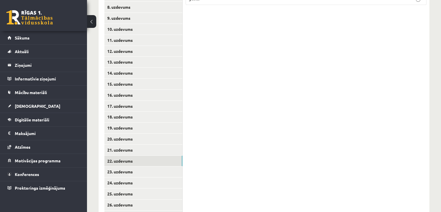
scroll to position [225, 0]
click at [161, 155] on link "23. uzdevums" at bounding box center [143, 160] width 78 height 11
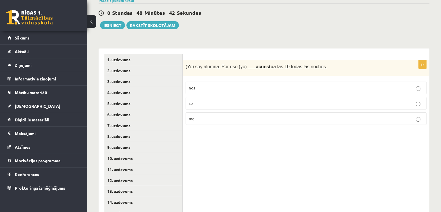
scroll to position [85, 0]
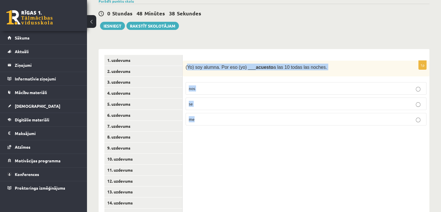
drag, startPoint x: 186, startPoint y: 61, endPoint x: 247, endPoint y: 115, distance: 81.2
click at [247, 115] on div "1p (Yo) soy alumna. Por eso (yo) ___ acuesto a las 10 todas las noches. nos se …" at bounding box center [306, 96] width 247 height 70
click at [198, 100] on label "se" at bounding box center [305, 103] width 241 height 12
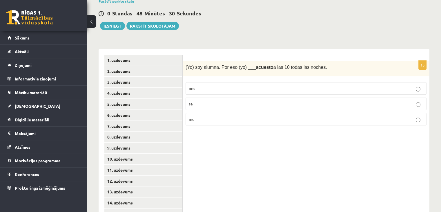
click at [201, 116] on label "me" at bounding box center [305, 119] width 241 height 12
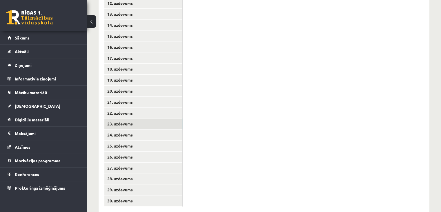
scroll to position [268, 0]
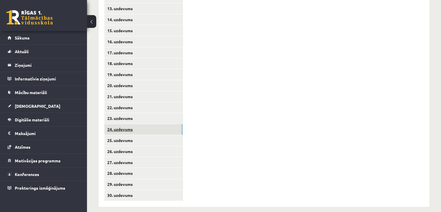
click at [129, 124] on link "24. uzdevums" at bounding box center [143, 129] width 78 height 11
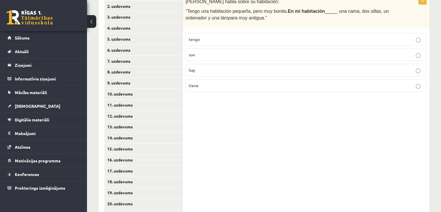
scroll to position [107, 0]
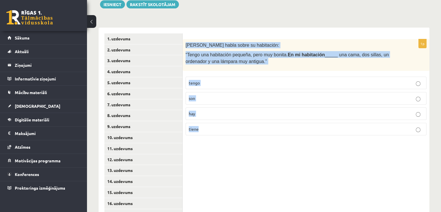
drag, startPoint x: 185, startPoint y: 39, endPoint x: 260, endPoint y: 123, distance: 113.3
click at [260, 123] on div "1p Pilar habla sobre su habitación: “Tengo una habitación pequeña, pero muy bon…" at bounding box center [306, 89] width 247 height 101
click at [203, 109] on label "hay" at bounding box center [305, 113] width 241 height 12
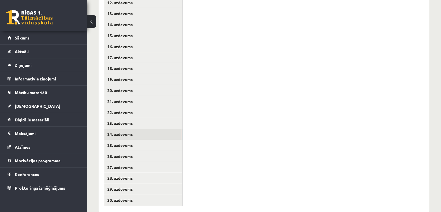
scroll to position [263, 0]
click at [144, 139] on link "25. uzdevums" at bounding box center [143, 144] width 78 height 11
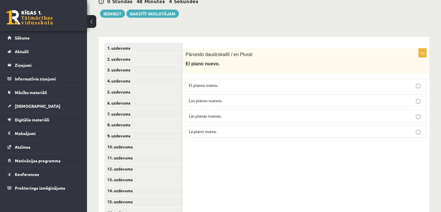
scroll to position [96, 0]
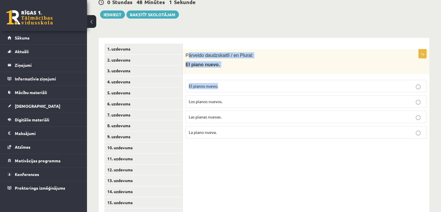
drag, startPoint x: 187, startPoint y: 50, endPoint x: 227, endPoint y: 70, distance: 44.3
click at [227, 70] on div "1p Pārveido daudzskaitlī / en Plural: El piano nuevo. El pianos nuevo. Los pian…" at bounding box center [306, 96] width 247 height 94
click at [187, 49] on div "Pārveido daudzskaitlī / en Plural: El piano nuevo." at bounding box center [306, 61] width 247 height 25
drag, startPoint x: 185, startPoint y: 47, endPoint x: 255, endPoint y: 126, distance: 106.1
click at [255, 126] on div "1p Pārveido daudzskaitlī / en Plural: El piano nuevo. El pianos nuevo. Los pian…" at bounding box center [306, 96] width 247 height 94
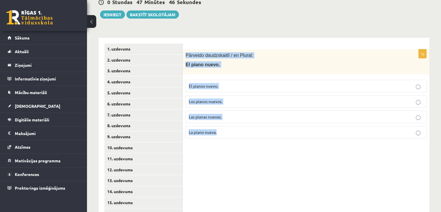
click at [226, 98] on p "Los pianos nuevos." at bounding box center [306, 101] width 234 height 6
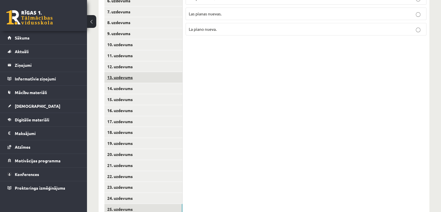
scroll to position [268, 0]
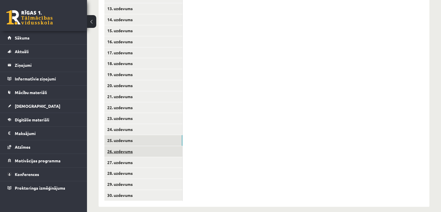
click at [131, 146] on link "26. uzdevums" at bounding box center [143, 151] width 78 height 11
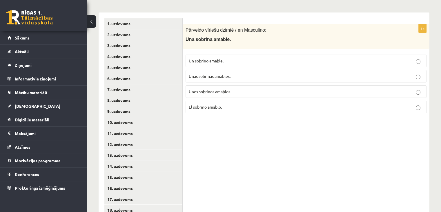
scroll to position [122, 0]
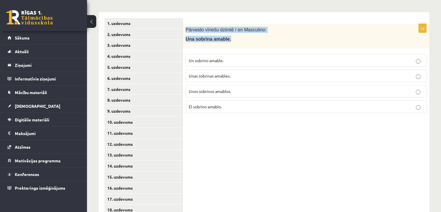
drag, startPoint x: 185, startPoint y: 24, endPoint x: 234, endPoint y: 40, distance: 51.1
click at [234, 40] on div "Pārveido vīriešu dzimtē / en Masculino: Una sobrina amable." at bounding box center [306, 36] width 247 height 25
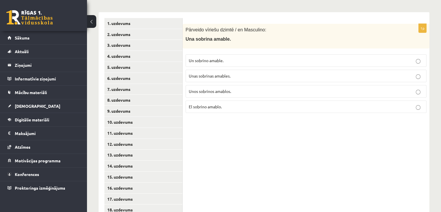
click at [197, 118] on div "1p Pārveido vīriešu dzimtē / en Masculino: Una sobrina amable. Un sobrino amabl…" at bounding box center [306, 182] width 247 height 340
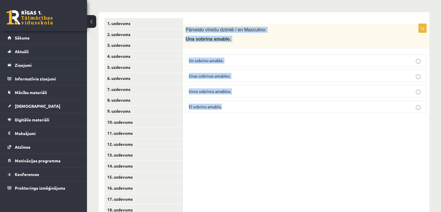
drag, startPoint x: 185, startPoint y: 22, endPoint x: 234, endPoint y: 99, distance: 91.2
click at [234, 99] on div "1p Pārveido vīriešu dzimtē / en Masculino: Una sobrina amable. Un sobrino amabl…" at bounding box center [306, 71] width 247 height 94
click at [196, 57] on p "Un sobrino amable." at bounding box center [306, 60] width 234 height 6
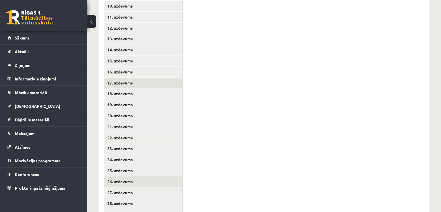
scroll to position [238, 0]
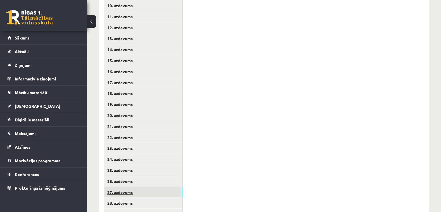
click at [119, 187] on link "27. uzdevums" at bounding box center [143, 192] width 78 height 11
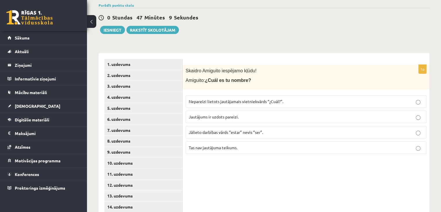
scroll to position [81, 0]
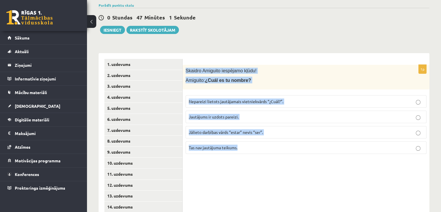
drag, startPoint x: 184, startPoint y: 62, endPoint x: 271, endPoint y: 157, distance: 129.0
click at [214, 114] on label "Jautājums ir uzdots pareizi." at bounding box center [305, 116] width 241 height 12
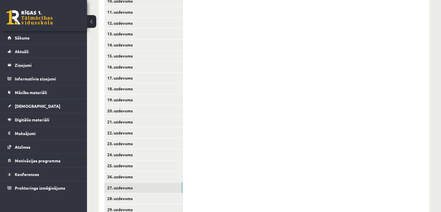
scroll to position [268, 0]
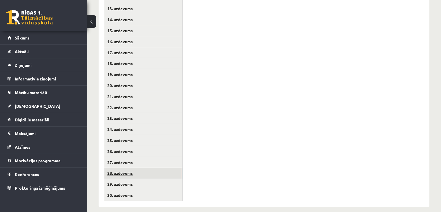
click at [137, 169] on link "28. uzdevums" at bounding box center [143, 172] width 78 height 11
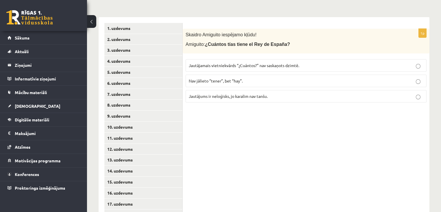
scroll to position [117, 0]
click at [186, 32] on span "Skaidro Amiguito iespējamo kļūdu!" at bounding box center [220, 34] width 71 height 5
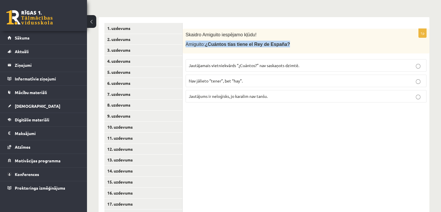
drag, startPoint x: 185, startPoint y: 38, endPoint x: 276, endPoint y: 39, distance: 91.0
click at [276, 42] on span "Amiguito: ¿Cuántos tías tiene el Rey de España?" at bounding box center [237, 44] width 104 height 5
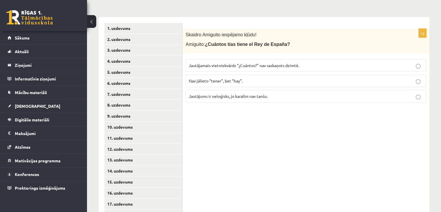
click at [209, 125] on div "1p Skaidro Amiguito iespējamo kļūdu! Amiguito: ¿Cuántos tías tiene el Rey de Es…" at bounding box center [306, 187] width 247 height 340
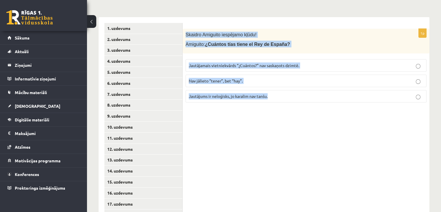
drag, startPoint x: 185, startPoint y: 27, endPoint x: 276, endPoint y: 87, distance: 108.2
click at [276, 87] on div "1p Skaidro Amiguito iespējamo kļūdu! Amiguito: ¿Cuántos tías tiene el Rey de Es…" at bounding box center [306, 68] width 247 height 78
click at [242, 63] on span "Jautājamais vietniekvārds “¿Cuántos?” nav saskaņots dzimtē." at bounding box center [244, 65] width 110 height 5
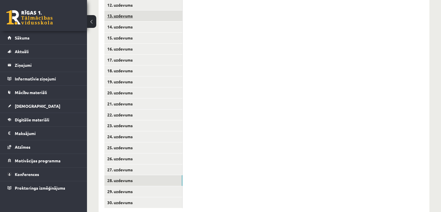
scroll to position [268, 0]
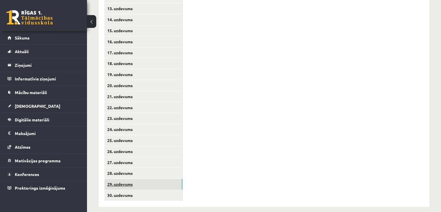
click at [151, 181] on link "29. uzdevums" at bounding box center [143, 183] width 78 height 11
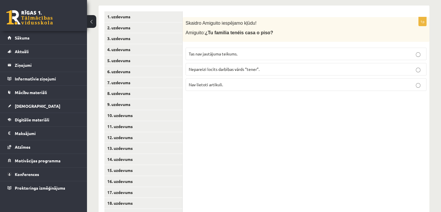
scroll to position [126, 0]
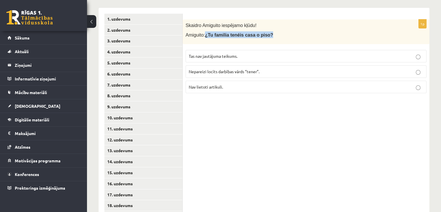
drag, startPoint x: 204, startPoint y: 28, endPoint x: 267, endPoint y: 36, distance: 63.1
click at [267, 36] on div "Skaidro Amiguito iespējamo kļūdu! Amiguito: ¿Tu familia tenéis casa o piso?" at bounding box center [306, 31] width 247 height 25
click at [211, 119] on div "1p Skaidro Amiguito iespējamo kļūdu! Amiguito: ¿Tu familia tenéis casa o piso? …" at bounding box center [306, 178] width 247 height 340
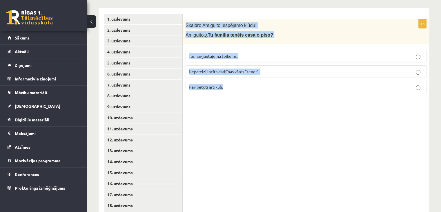
drag, startPoint x: 185, startPoint y: 18, endPoint x: 267, endPoint y: 81, distance: 103.7
click at [267, 81] on div "1p Skaidro Amiguito iespējamo kļūdu! Amiguito: ¿Tu familia tenéis casa o piso? …" at bounding box center [306, 58] width 247 height 78
click at [229, 68] on p "Nepareizi locīts darbības vārds “tener”." at bounding box center [306, 71] width 234 height 6
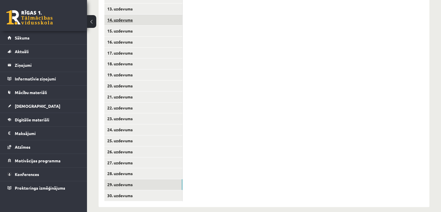
scroll to position [268, 0]
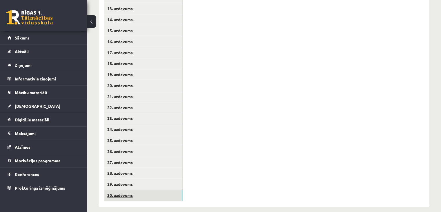
click at [134, 189] on link "30. uzdevums" at bounding box center [143, 194] width 78 height 11
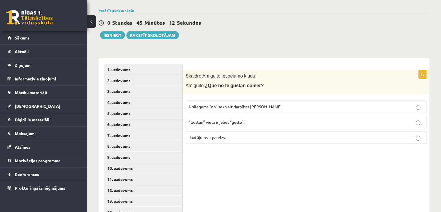
scroll to position [76, 0]
drag, startPoint x: 204, startPoint y: 80, endPoint x: 258, endPoint y: 86, distance: 54.8
click at [258, 86] on div "Skaidro Amiguito iespējamo kļūdu! Amiguito: ¿Qué no te gustan comer?" at bounding box center [306, 82] width 247 height 25
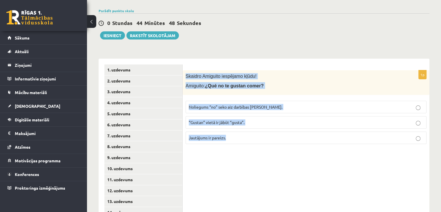
drag, startPoint x: 184, startPoint y: 68, endPoint x: 245, endPoint y: 130, distance: 86.3
click at [245, 130] on div "1p Skaidro Amiguito iespējamo kļūdu! Amiguito: ¿Qué no te gustan comer? Noliegu…" at bounding box center [306, 109] width 247 height 78
click at [246, 119] on p "“Gustan” vietā ir jābūt “gusta”." at bounding box center [306, 122] width 234 height 6
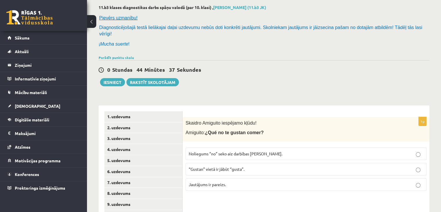
scroll to position [5, 0]
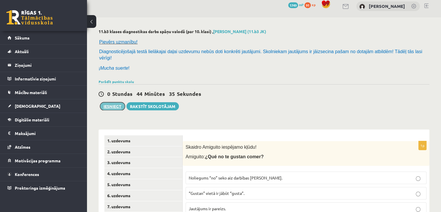
click at [112, 102] on button "Iesniegt" at bounding box center [112, 106] width 25 height 8
click at [267, 33] on h2 "11.b3 klases diagnostikas darbs spāņu valodā (par 10. klasi) , Paula Petrovska …" at bounding box center [264, 31] width 331 height 5
click at [112, 102] on button "Iesniegt" at bounding box center [112, 106] width 25 height 8
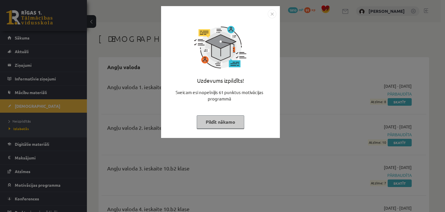
click at [267, 15] on div at bounding box center [221, 14] width 112 height 9
click at [272, 14] on img "Close" at bounding box center [272, 14] width 9 height 9
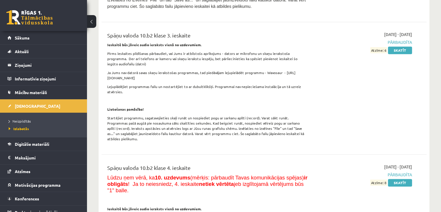
scroll to position [3106, 0]
click at [404, 178] on link "Skatīt" at bounding box center [400, 182] width 24 height 8
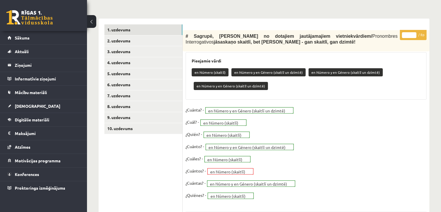
scroll to position [169, 0]
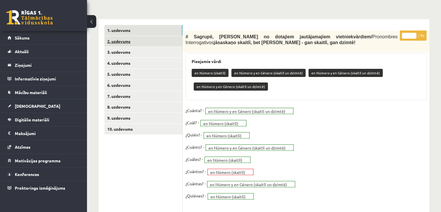
click at [154, 43] on link "2. uzdevums" at bounding box center [143, 41] width 78 height 11
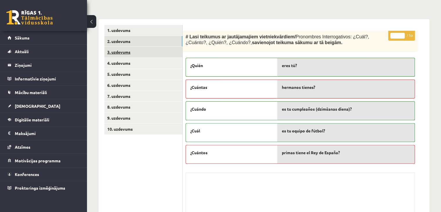
click at [148, 54] on link "3. uzdevums" at bounding box center [143, 52] width 78 height 11
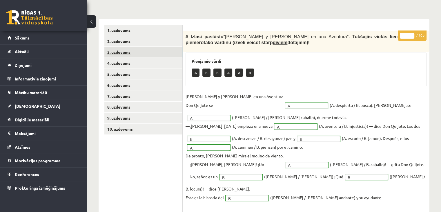
click at [148, 54] on link "3. uzdevums" at bounding box center [143, 52] width 78 height 11
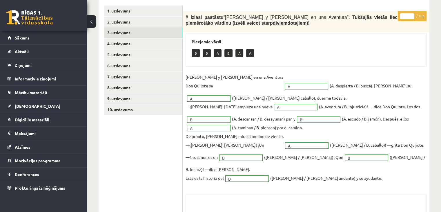
scroll to position [178, 0]
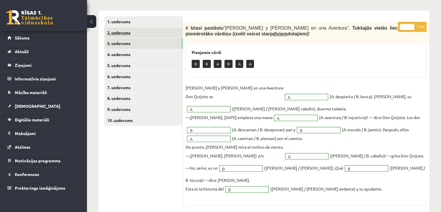
click at [144, 32] on link "2. uzdevums" at bounding box center [143, 32] width 78 height 11
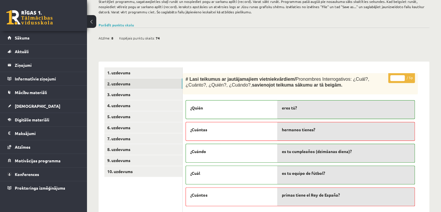
scroll to position [126, 0]
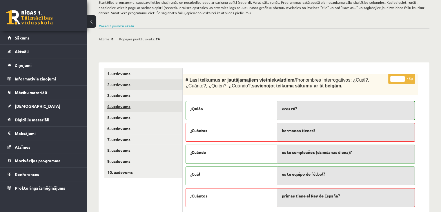
click at [172, 107] on link "4. uzdevums" at bounding box center [143, 106] width 78 height 11
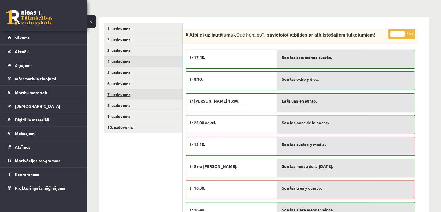
scroll to position [171, 0]
click at [164, 75] on link "5. uzdevums" at bounding box center [143, 72] width 78 height 11
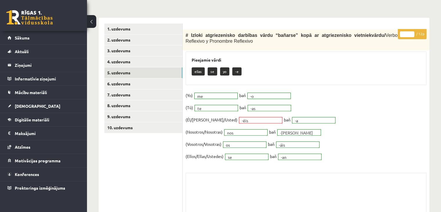
scroll to position [209, 0]
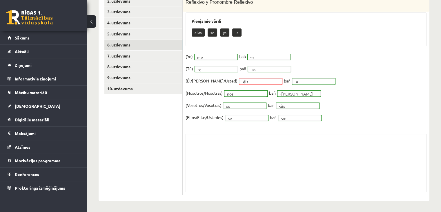
click at [165, 49] on link "6. uzdevums" at bounding box center [143, 44] width 78 height 11
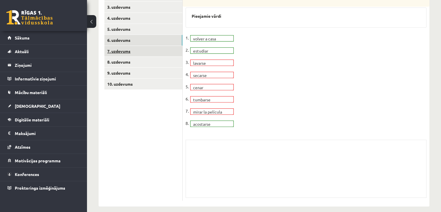
click at [145, 48] on link "7. uzdevums" at bounding box center [143, 51] width 78 height 11
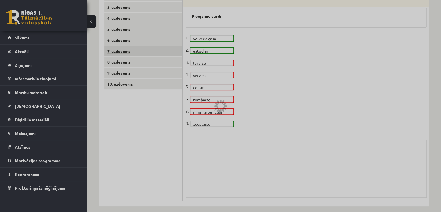
scroll to position [181, 0]
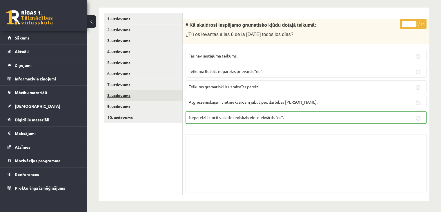
click at [159, 95] on link "8. uzdevums" at bounding box center [143, 95] width 78 height 11
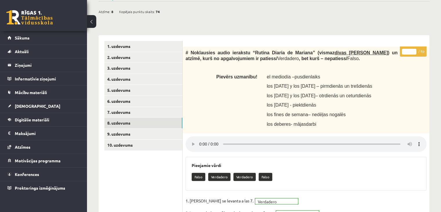
scroll to position [153, 0]
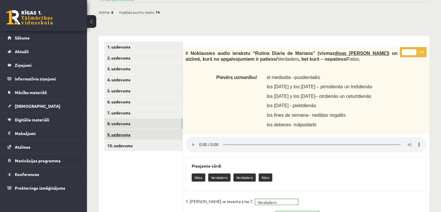
click at [138, 130] on link "9. uzdevums" at bounding box center [143, 134] width 78 height 11
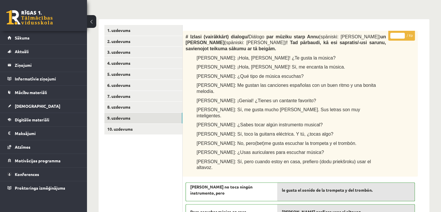
scroll to position [153, 0]
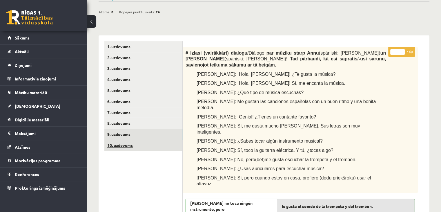
click at [176, 143] on link "10. uzdevums" at bounding box center [143, 145] width 78 height 11
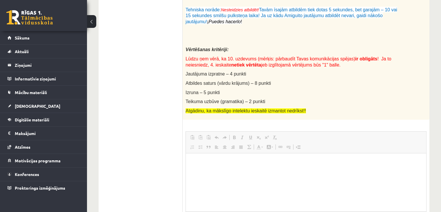
scroll to position [350, 0]
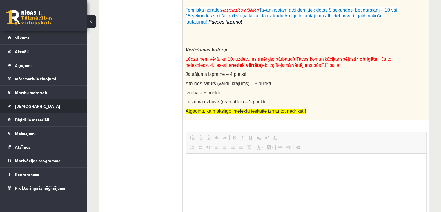
click at [58, 107] on link "[DEMOGRAPHIC_DATA]" at bounding box center [44, 105] width 72 height 13
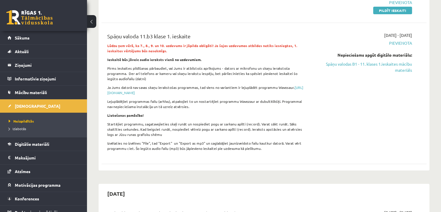
scroll to position [93, 0]
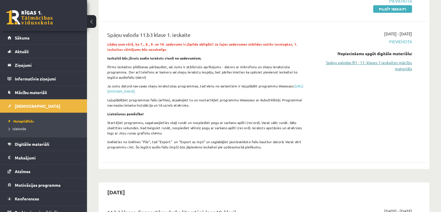
click at [373, 62] on link "Spāņu valodas B1 - 11. klases 1.ieskaites mācību materiāls" at bounding box center [364, 65] width 96 height 12
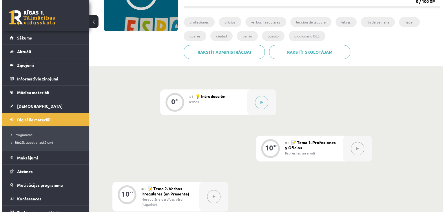
scroll to position [88, 0]
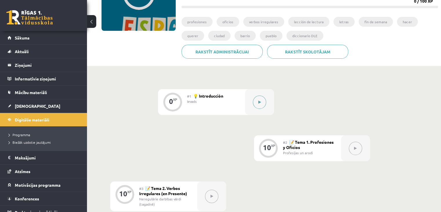
click at [260, 105] on button at bounding box center [259, 101] width 13 height 13
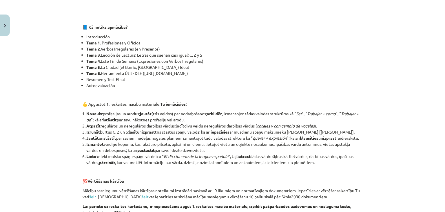
scroll to position [257, 0]
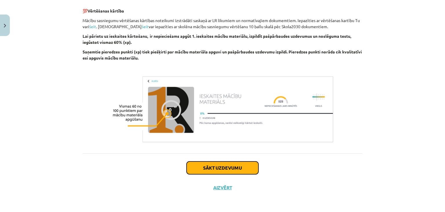
click at [223, 174] on button "Sākt uzdevumu" at bounding box center [223, 167] width 72 height 13
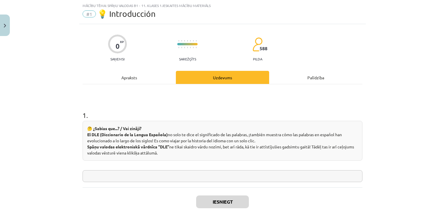
scroll to position [48, 0]
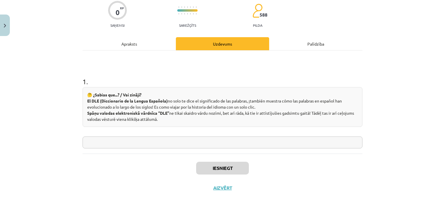
drag, startPoint x: 85, startPoint y: 91, endPoint x: 279, endPoint y: 106, distance: 194.4
click at [279, 106] on div "🤔 ¿Sabías que...? / Vai zināji? El DLE (Diccionario de la Lengua Española) no s…" at bounding box center [223, 107] width 280 height 40
copy div "🤔 ¿Sabías que...? / Vai zināji? El DLE (Diccionario de la Lengua Española) no s…"
click at [232, 112] on div "🤔 ¿Sabías que...? / Vai zināji? El DLE (Diccionario de la Lengua Española) no s…" at bounding box center [223, 107] width 280 height 40
click at [173, 145] on input "text" at bounding box center [223, 142] width 280 height 12
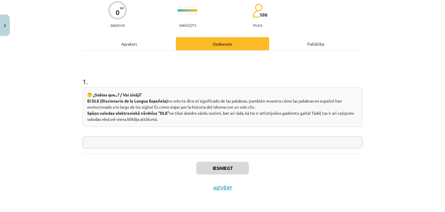
paste input "**********"
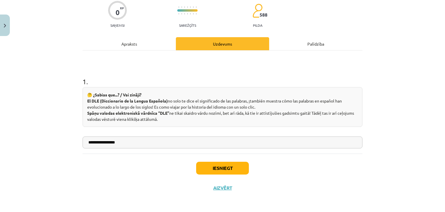
type input "**********"
click at [232, 166] on button "Iesniegt" at bounding box center [222, 167] width 53 height 13
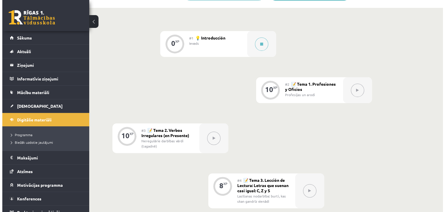
scroll to position [149, 0]
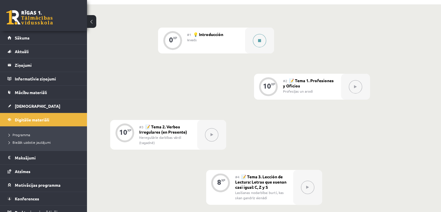
click at [260, 39] on icon at bounding box center [259, 40] width 3 height 3
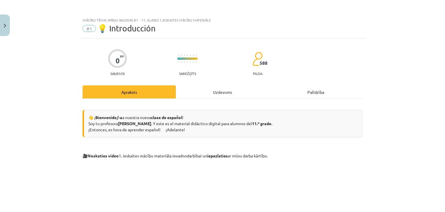
click at [227, 89] on div "Uzdevums" at bounding box center [222, 91] width 93 height 13
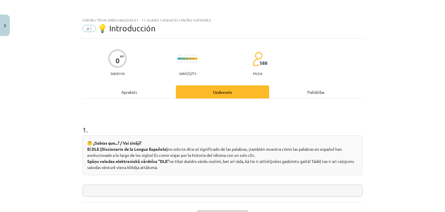
scroll to position [14, 0]
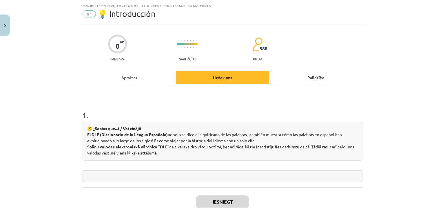
click at [209, 181] on input "text" at bounding box center [223, 176] width 280 height 12
paste input "**********"
type input "**********"
click at [218, 202] on button "Iesniegt" at bounding box center [222, 201] width 53 height 13
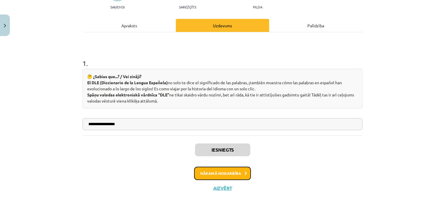
click at [241, 174] on button "Nākamā nodarbība" at bounding box center [222, 172] width 57 height 13
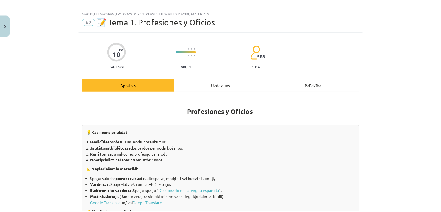
scroll to position [0, 0]
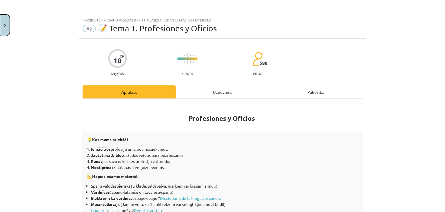
click at [5, 27] on img "Close" at bounding box center [5, 26] width 2 height 4
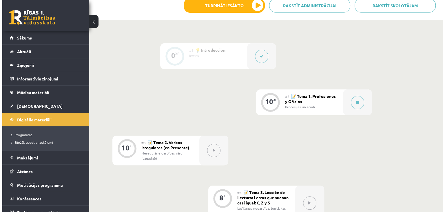
scroll to position [136, 0]
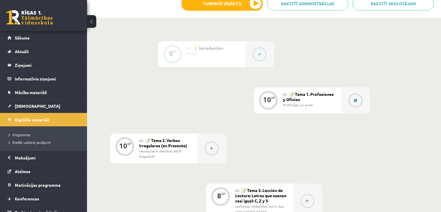
click at [349, 103] on div at bounding box center [355, 100] width 29 height 26
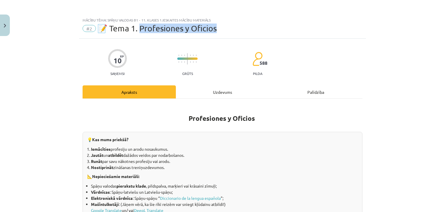
drag, startPoint x: 138, startPoint y: 28, endPoint x: 227, endPoint y: 27, distance: 89.2
click at [227, 27] on div "#2 📝 Tema 1. Profesiones y Oficios" at bounding box center [223, 28] width 280 height 9
copy span "rofesiones y Oficios"
click at [195, 128] on h1 "Profesiones y Oficios" at bounding box center [223, 117] width 280 height 26
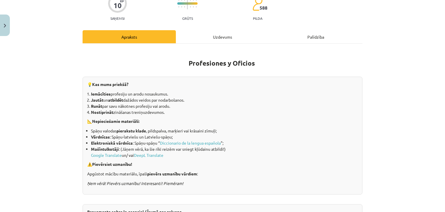
scroll to position [58, 0]
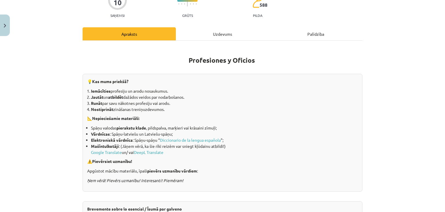
drag, startPoint x: 195, startPoint y: 128, endPoint x: 183, endPoint y: 123, distance: 12.3
click at [183, 123] on div "💡 Kas mums priekšā? Iemācīties profesiju un arodu nosaukumus. Jautāt un atbildē…" at bounding box center [223, 133] width 280 height 118
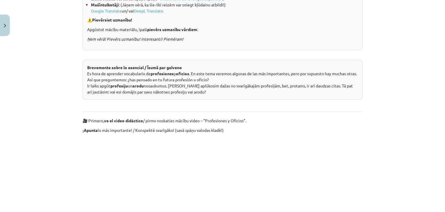
scroll to position [199, 0]
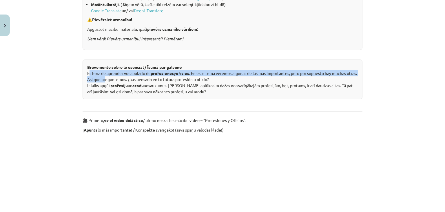
drag, startPoint x: 85, startPoint y: 71, endPoint x: 116, endPoint y: 76, distance: 31.1
click at [116, 76] on div "Brevemente sobre lo esencial / Īsumā par galveno Es hora de aprender vocabulari…" at bounding box center [223, 79] width 280 height 40
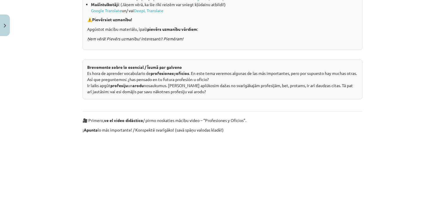
click at [126, 90] on div "Brevemente sobre lo esencial / Īsumā par galveno Es hora de aprender vocabulari…" at bounding box center [223, 79] width 280 height 40
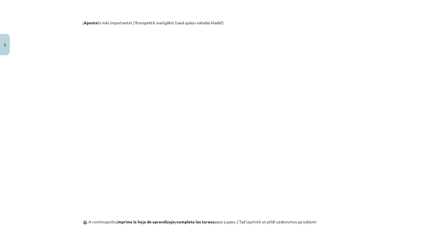
scroll to position [321, 0]
